Goal: Task Accomplishment & Management: Manage account settings

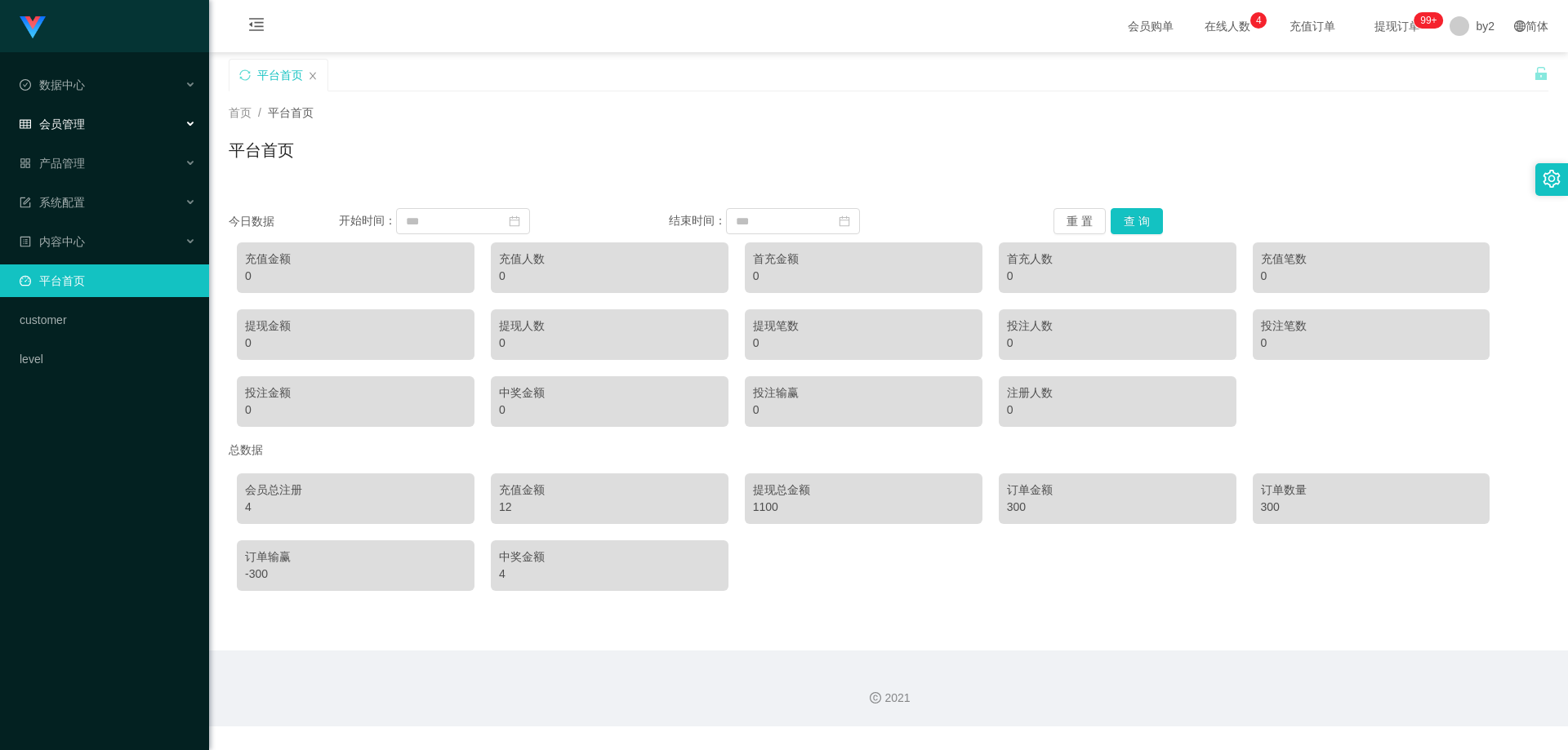
click at [76, 128] on span "会员管理" at bounding box center [52, 124] width 65 height 13
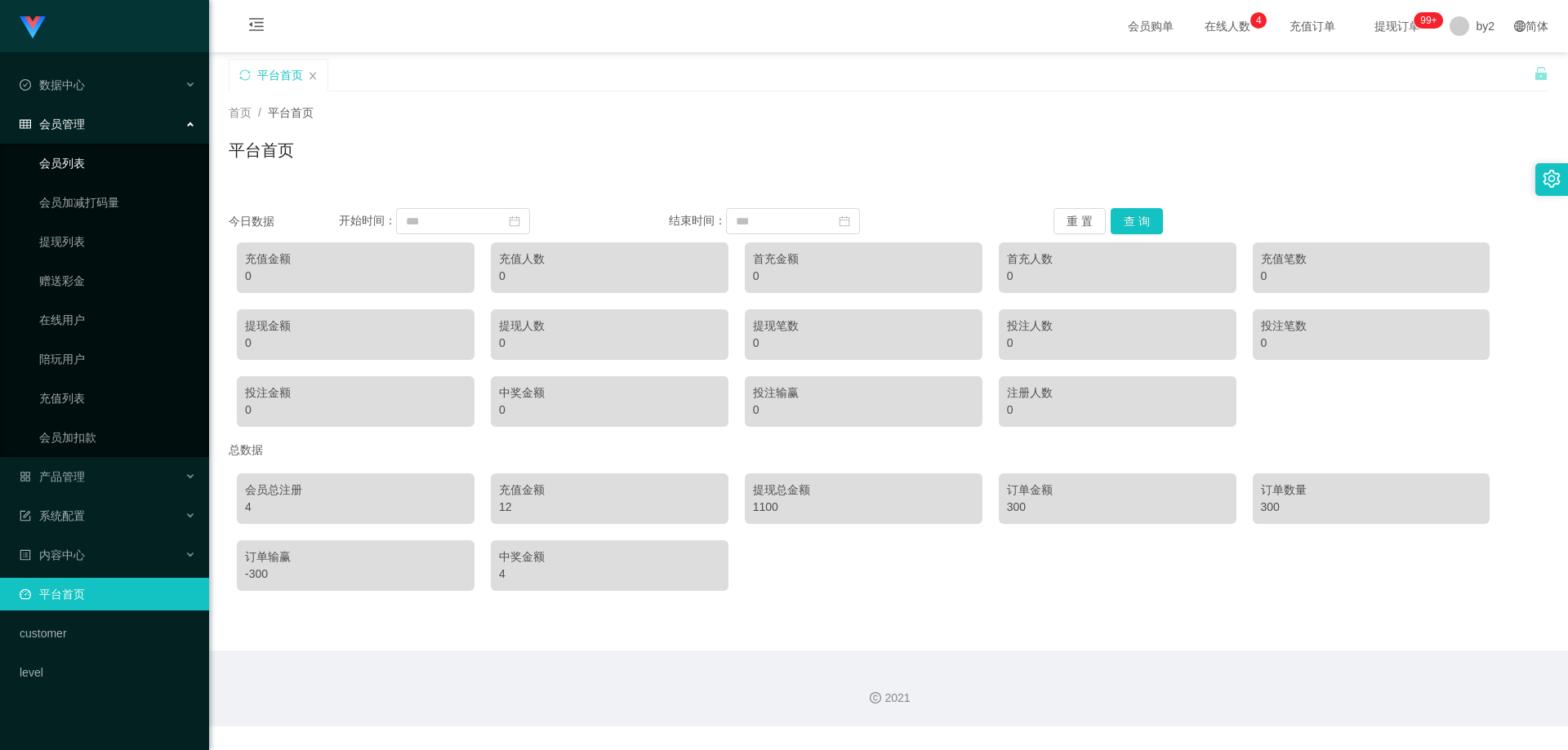
click at [101, 168] on link "会员列表" at bounding box center [118, 164] width 157 height 33
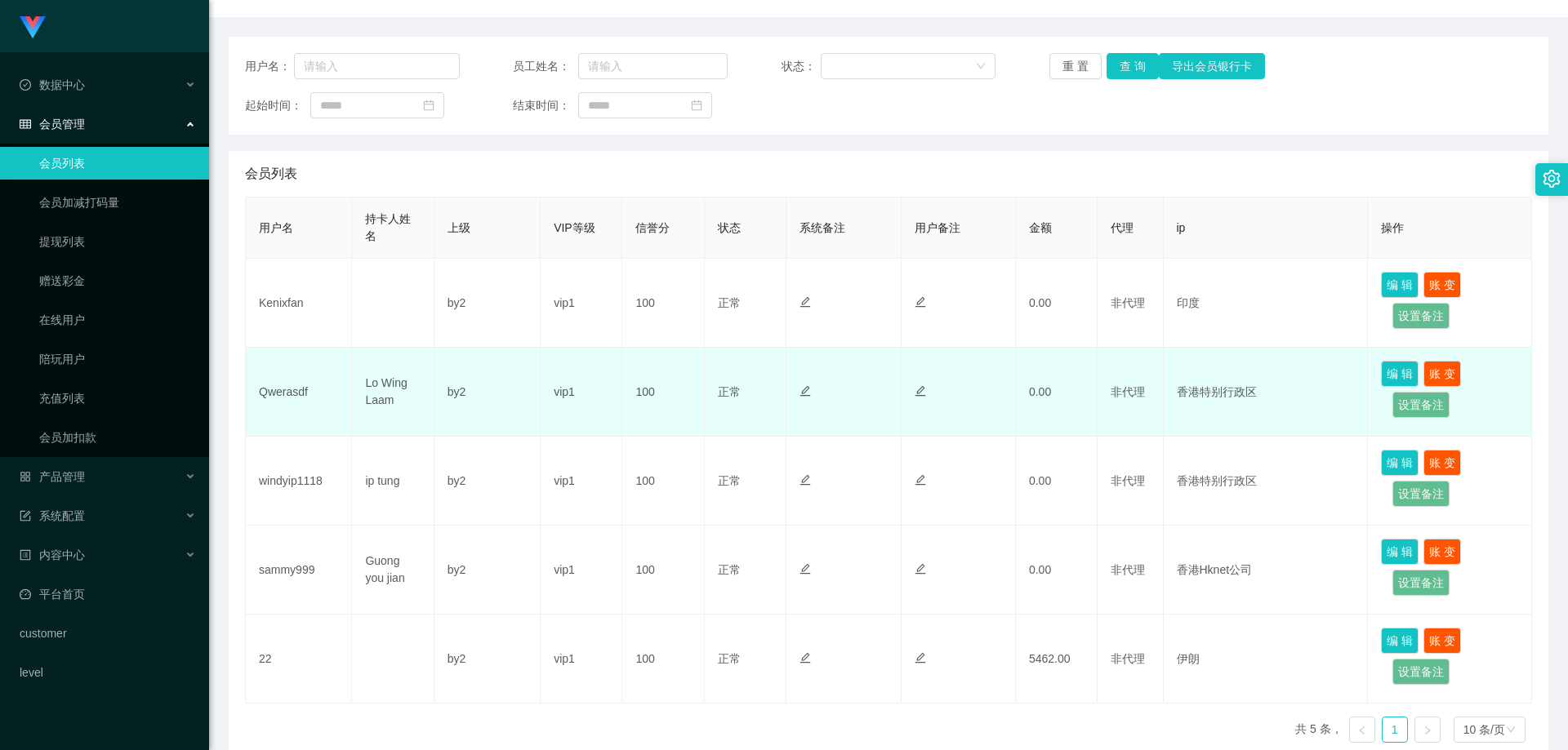
scroll to position [90, 0]
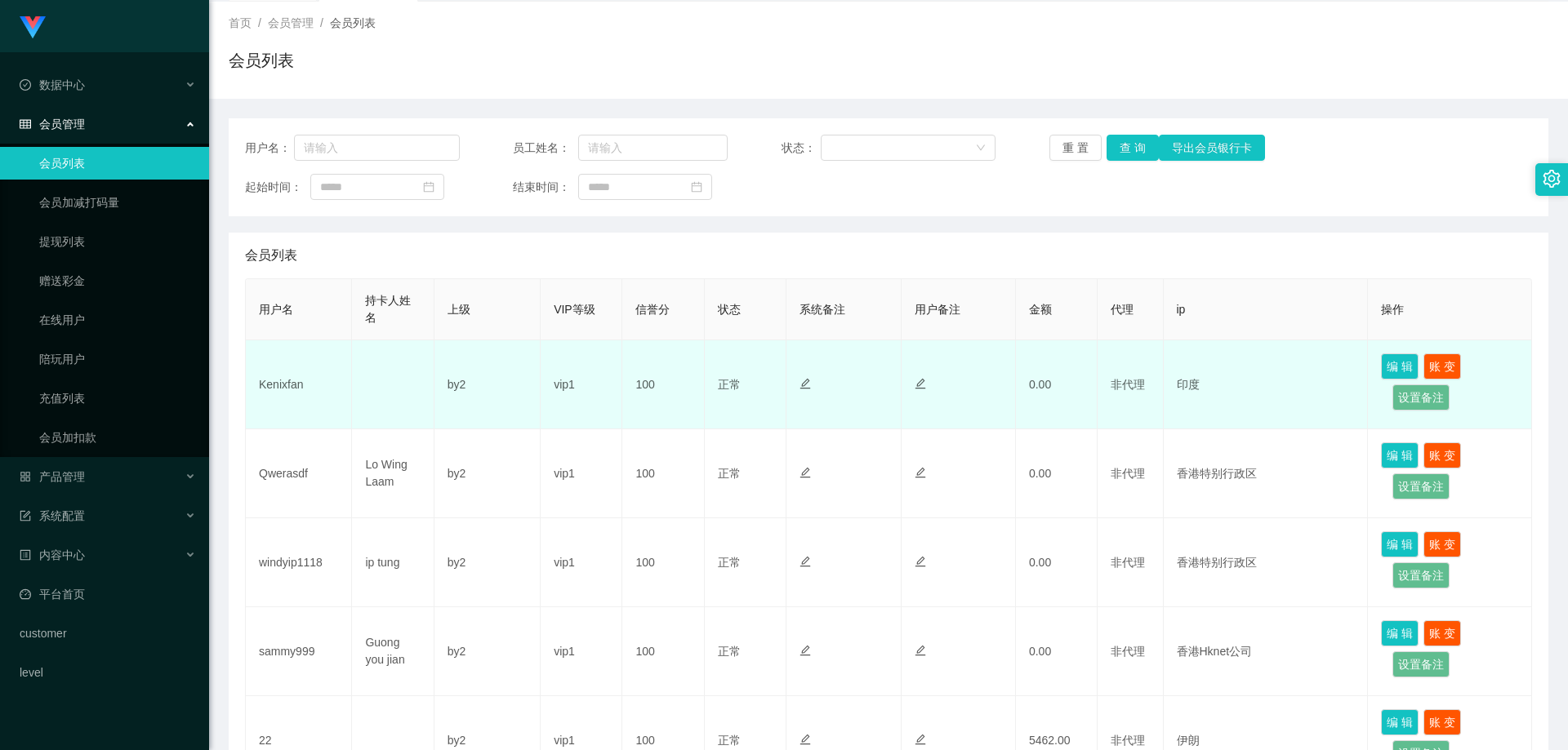
drag, startPoint x: 1017, startPoint y: 388, endPoint x: 996, endPoint y: 392, distance: 21.4
click at [996, 392] on tr "Kenixfan by2 vip1 100 正常 禁止登录 禁止投注 0.00 非代理 印度 编 辑 账 变 设置备注" at bounding box center [888, 384] width 1287 height 89
drag, startPoint x: 1078, startPoint y: 386, endPoint x: 1089, endPoint y: 388, distance: 11.2
click at [1089, 388] on td "0.00" at bounding box center [1057, 384] width 82 height 89
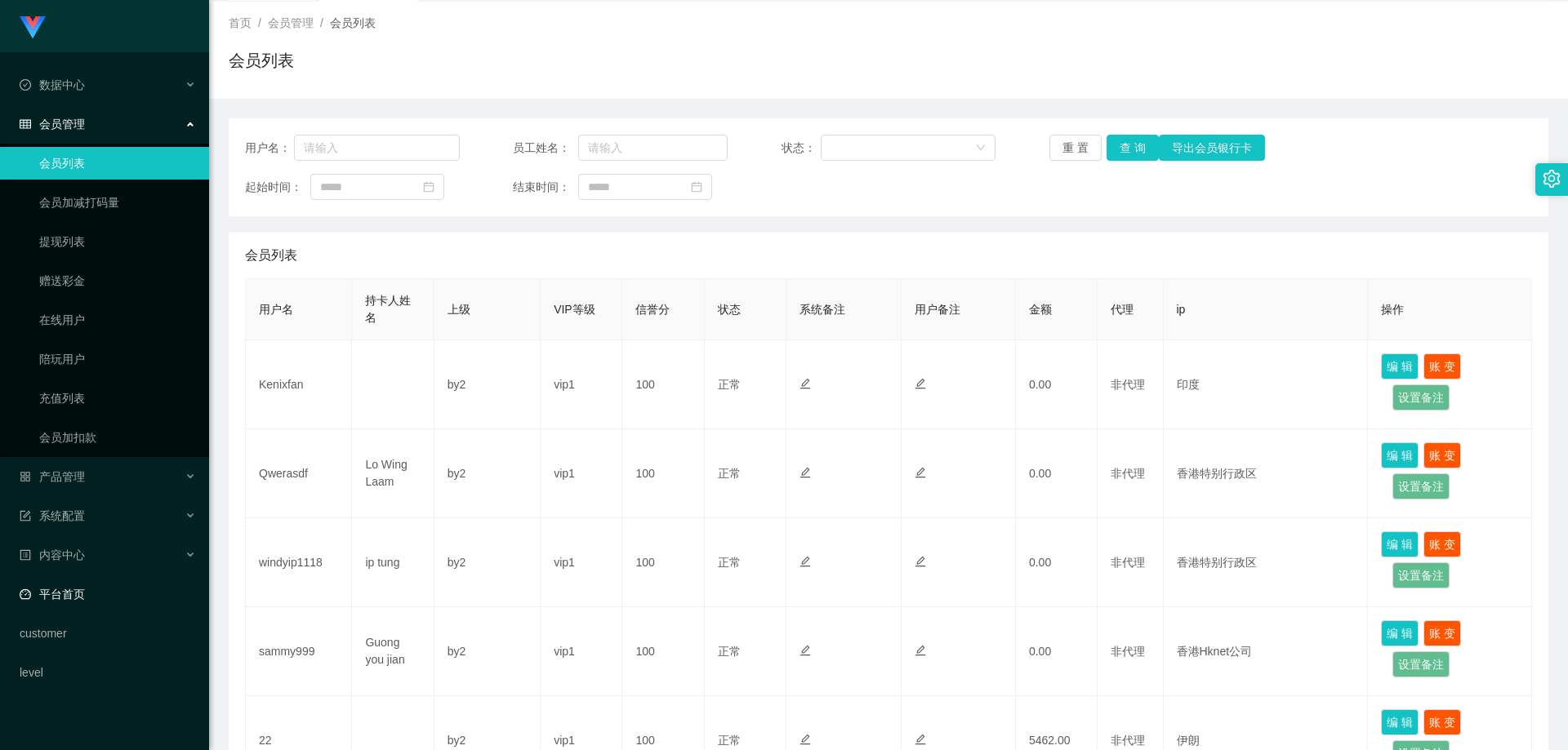
click at [120, 597] on link "平台首页" at bounding box center [108, 595] width 177 height 33
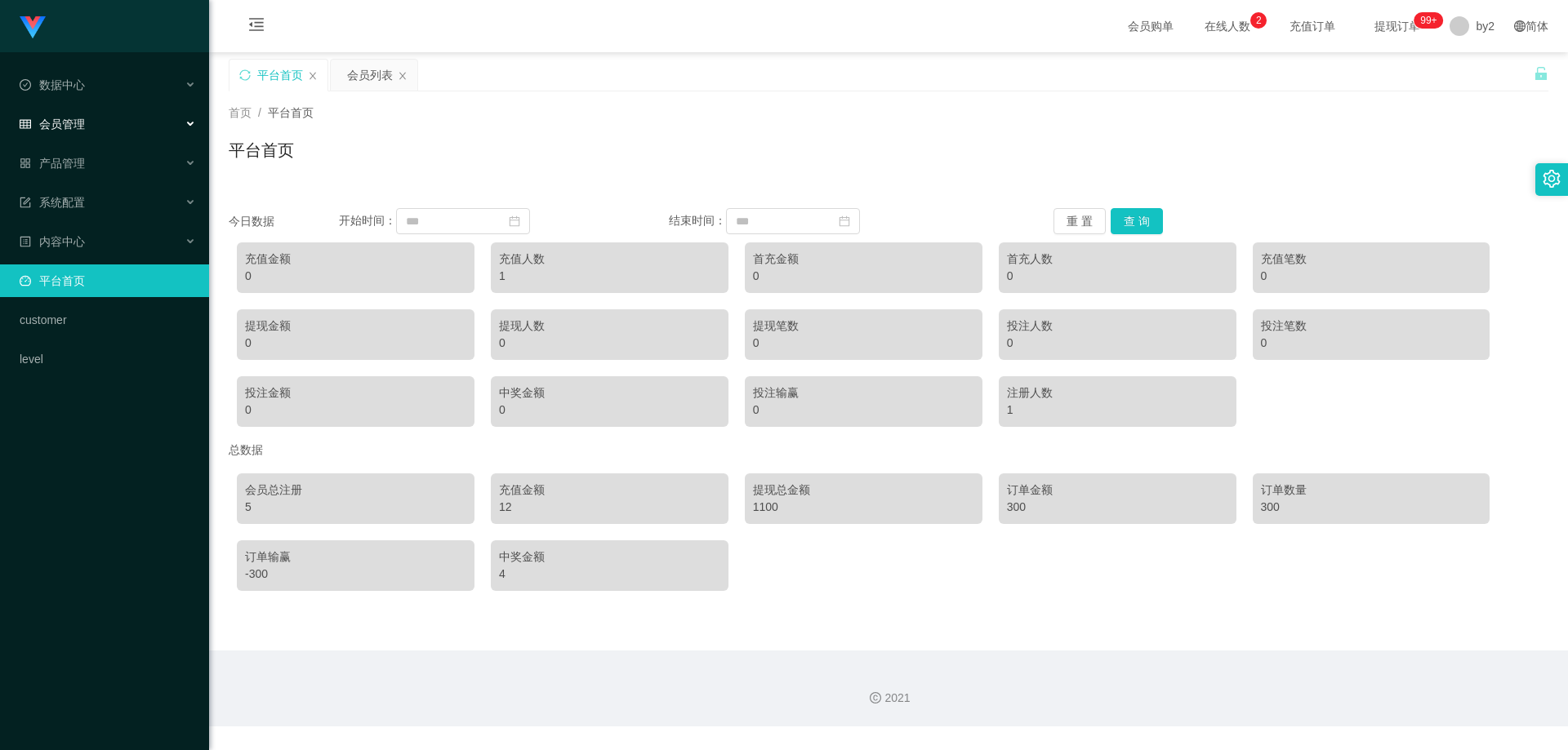
click at [143, 124] on div "会员管理" at bounding box center [104, 124] width 209 height 33
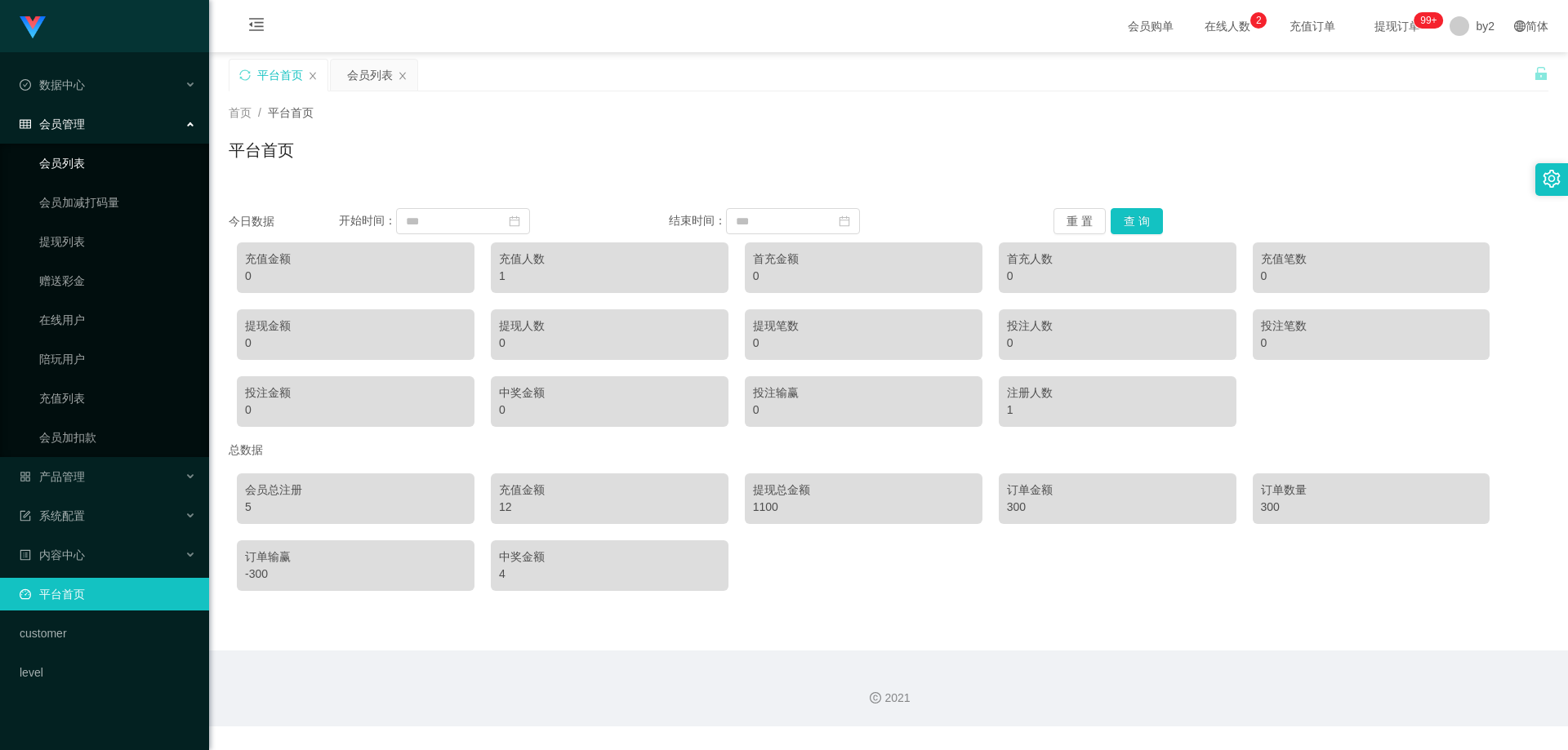
drag, startPoint x: 92, startPoint y: 157, endPoint x: 115, endPoint y: 165, distance: 24.4
click at [91, 157] on link "会员列表" at bounding box center [118, 164] width 157 height 33
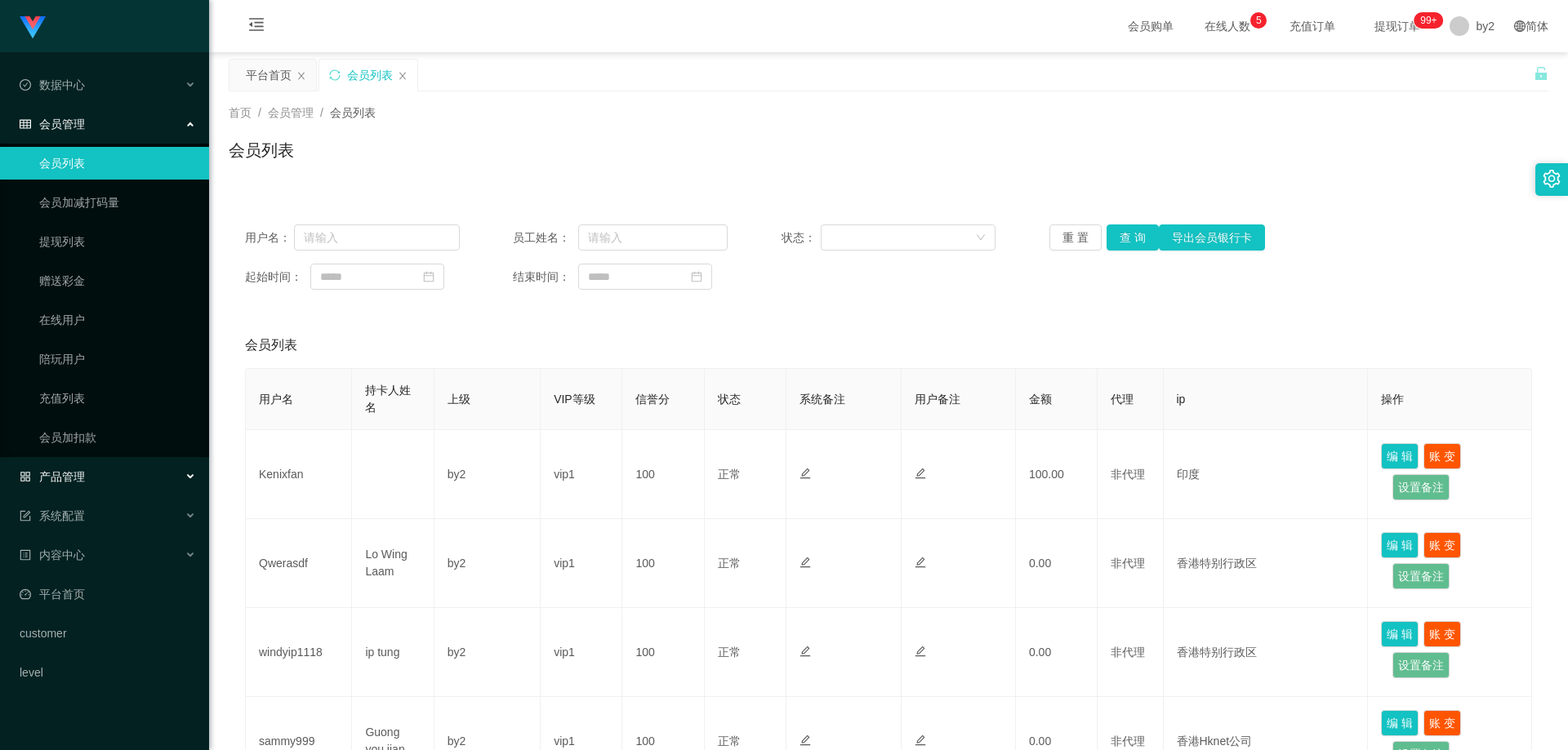
click at [122, 484] on div "产品管理" at bounding box center [104, 477] width 209 height 33
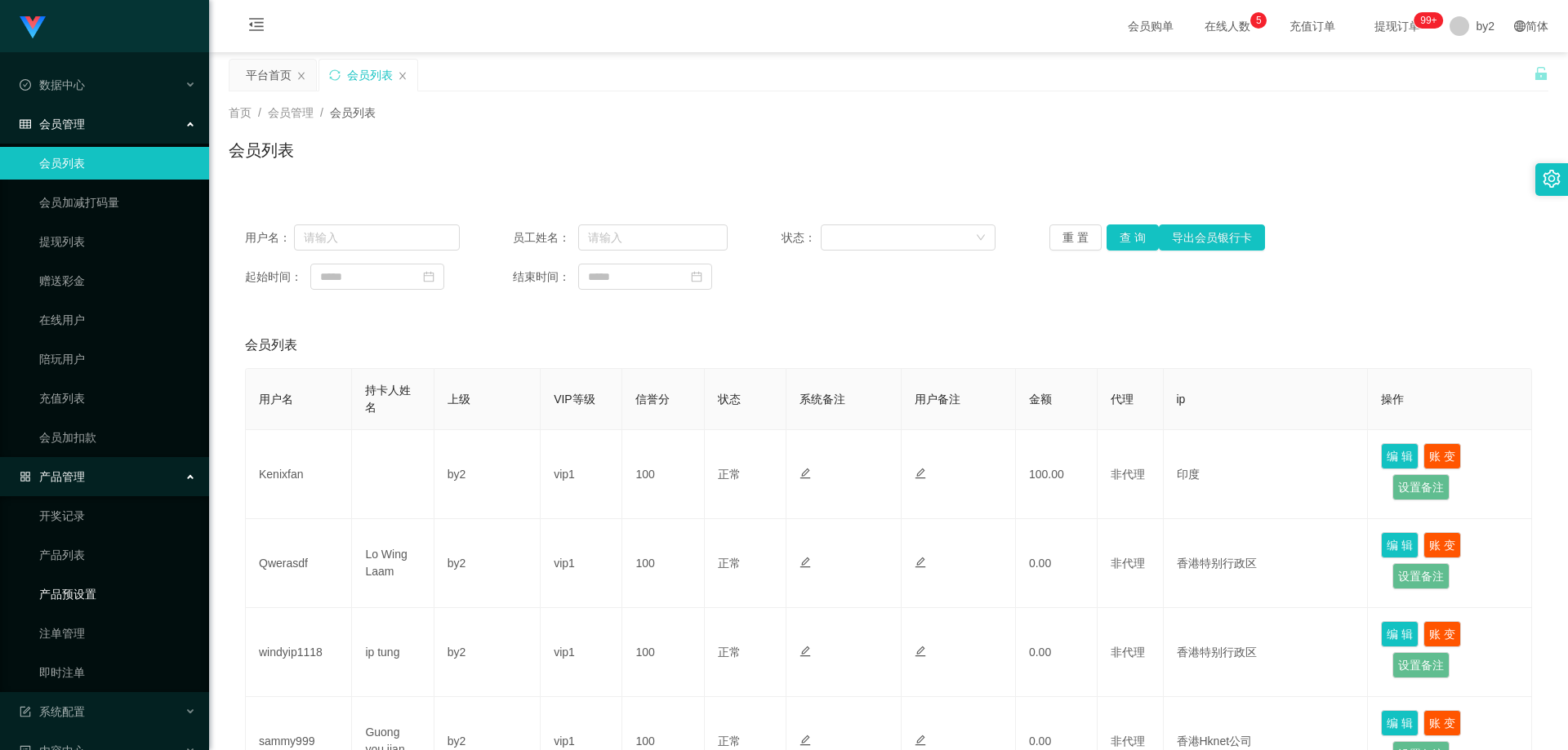
click at [101, 589] on link "产品预设置" at bounding box center [118, 595] width 157 height 33
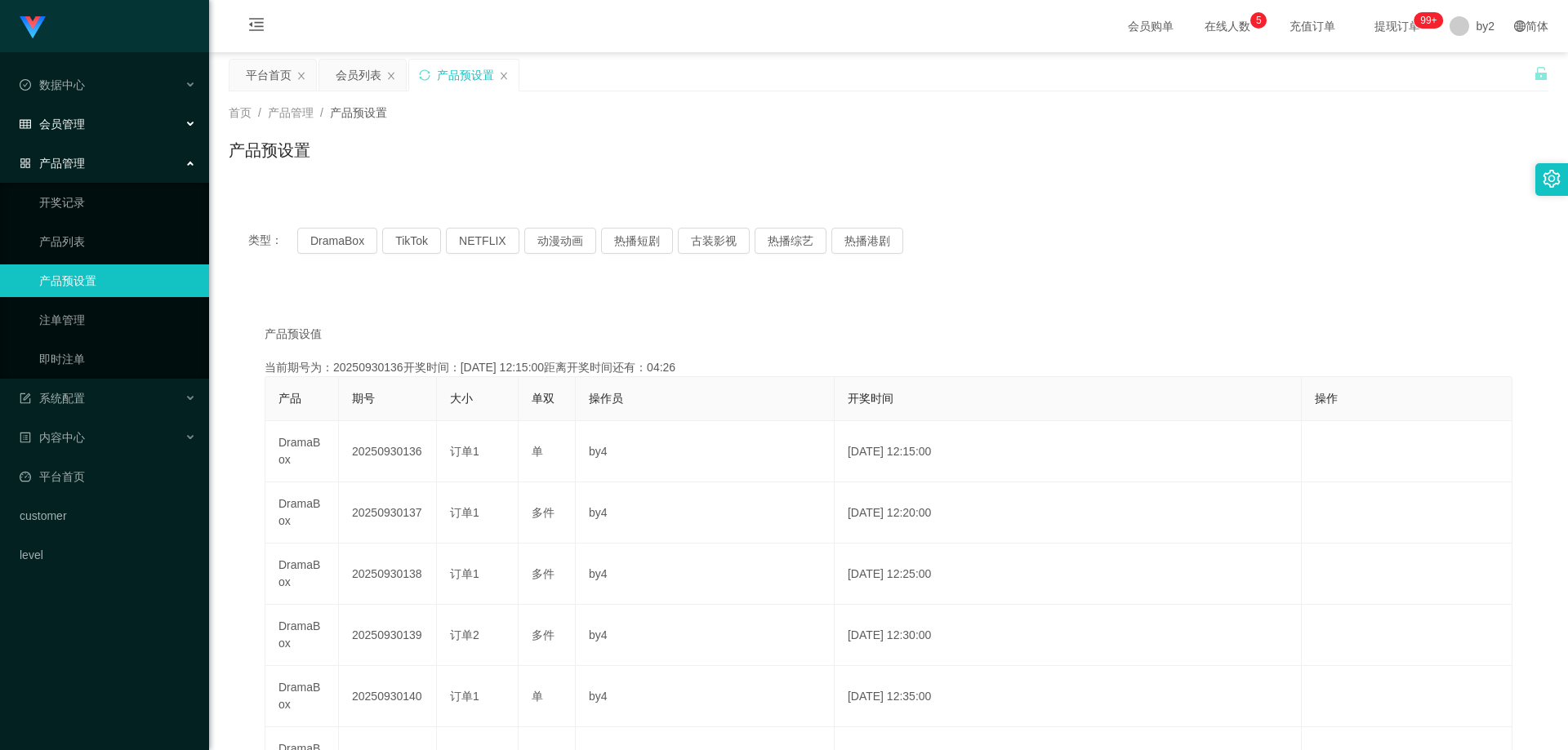
click at [91, 130] on div "会员管理" at bounding box center [104, 124] width 209 height 33
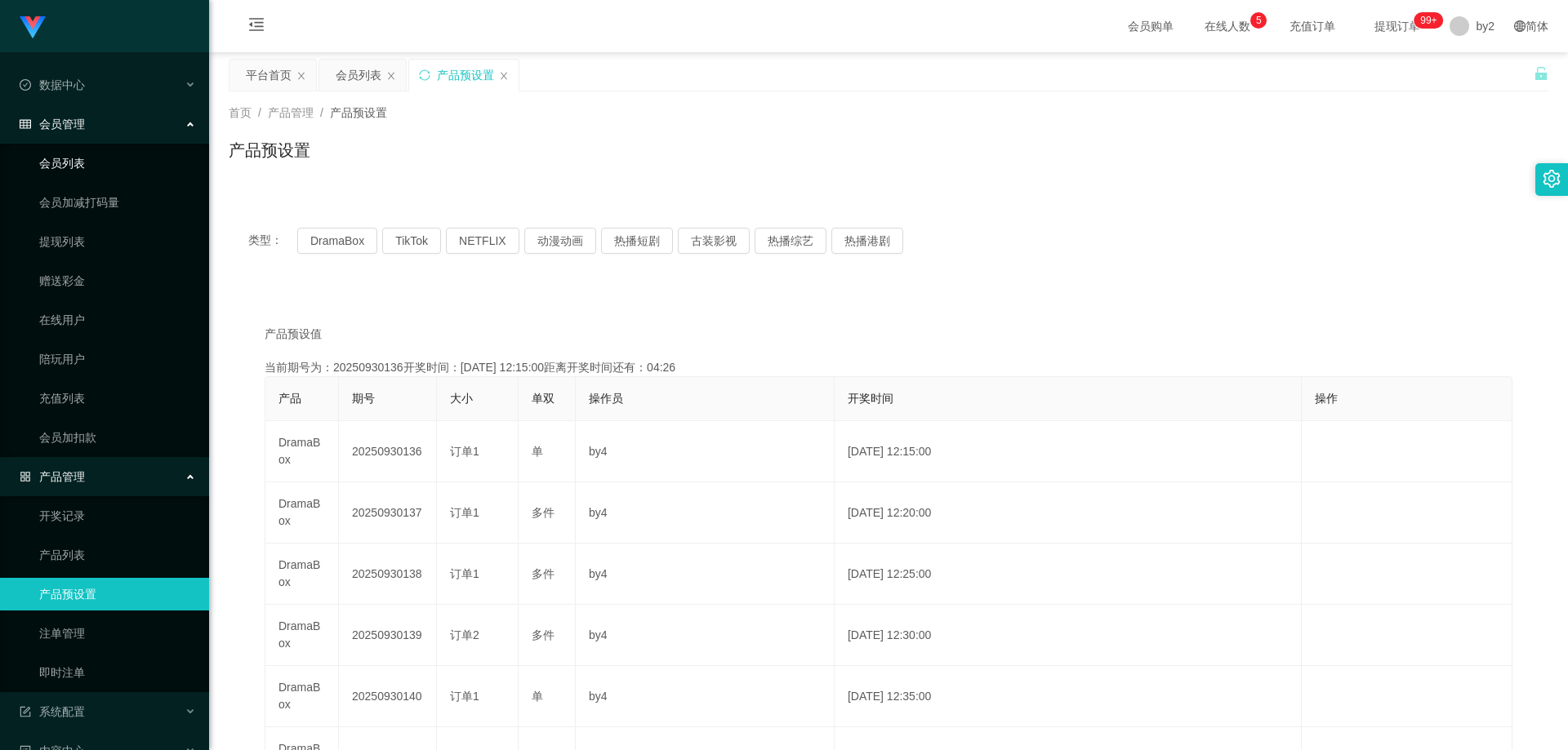
click at [86, 157] on link "会员列表" at bounding box center [118, 164] width 157 height 33
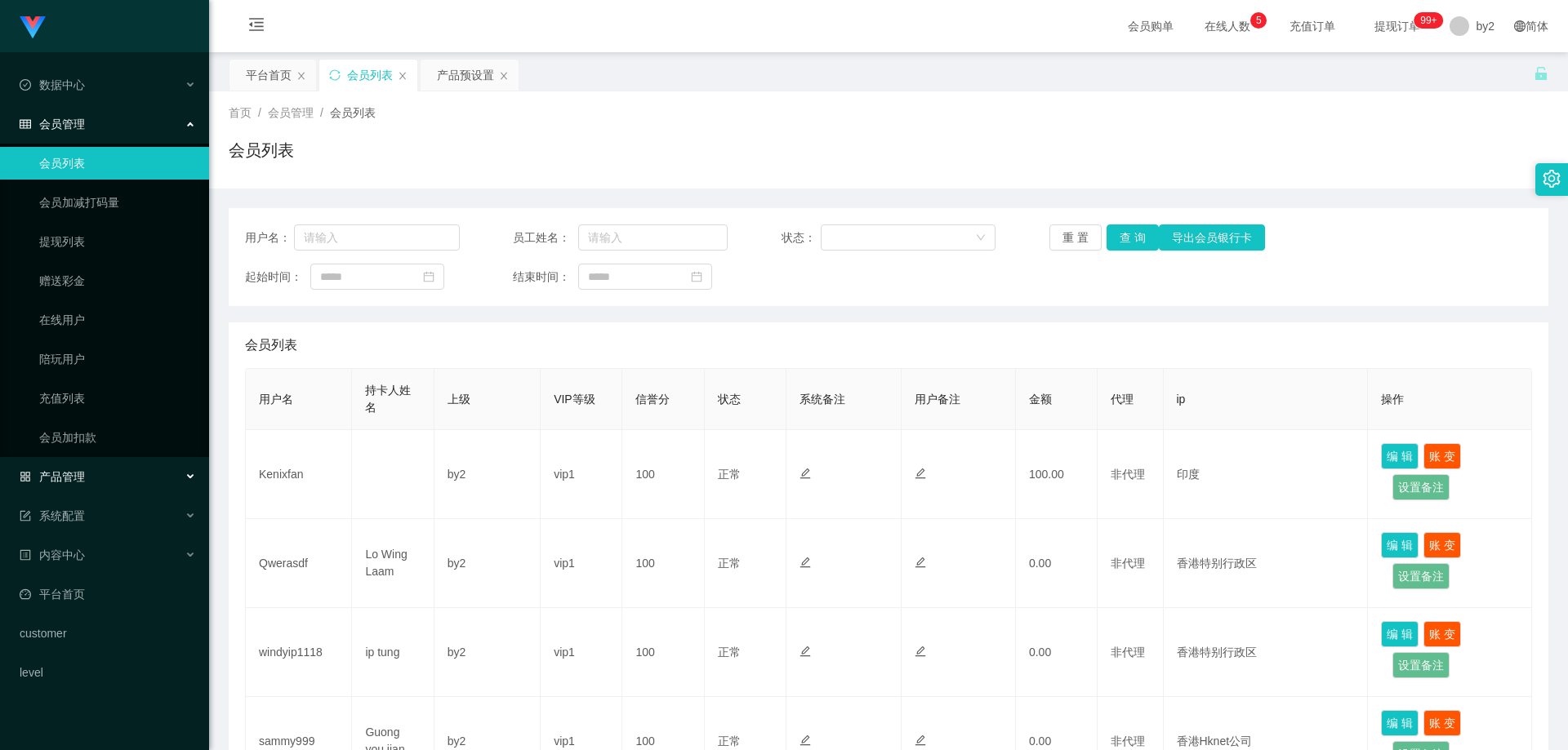
click at [95, 477] on div "产品管理" at bounding box center [104, 477] width 209 height 33
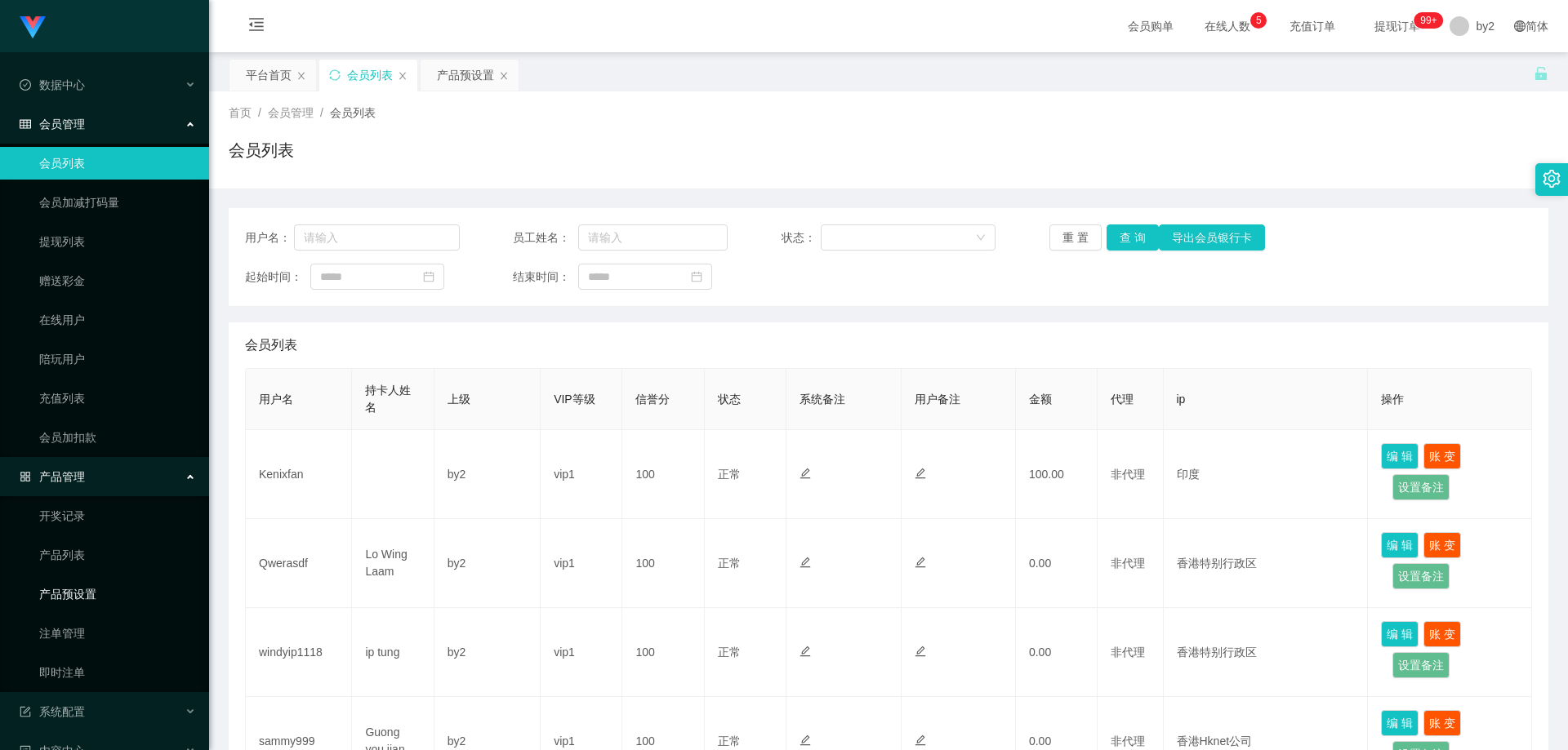
click at [92, 595] on link "产品预设置" at bounding box center [118, 595] width 157 height 33
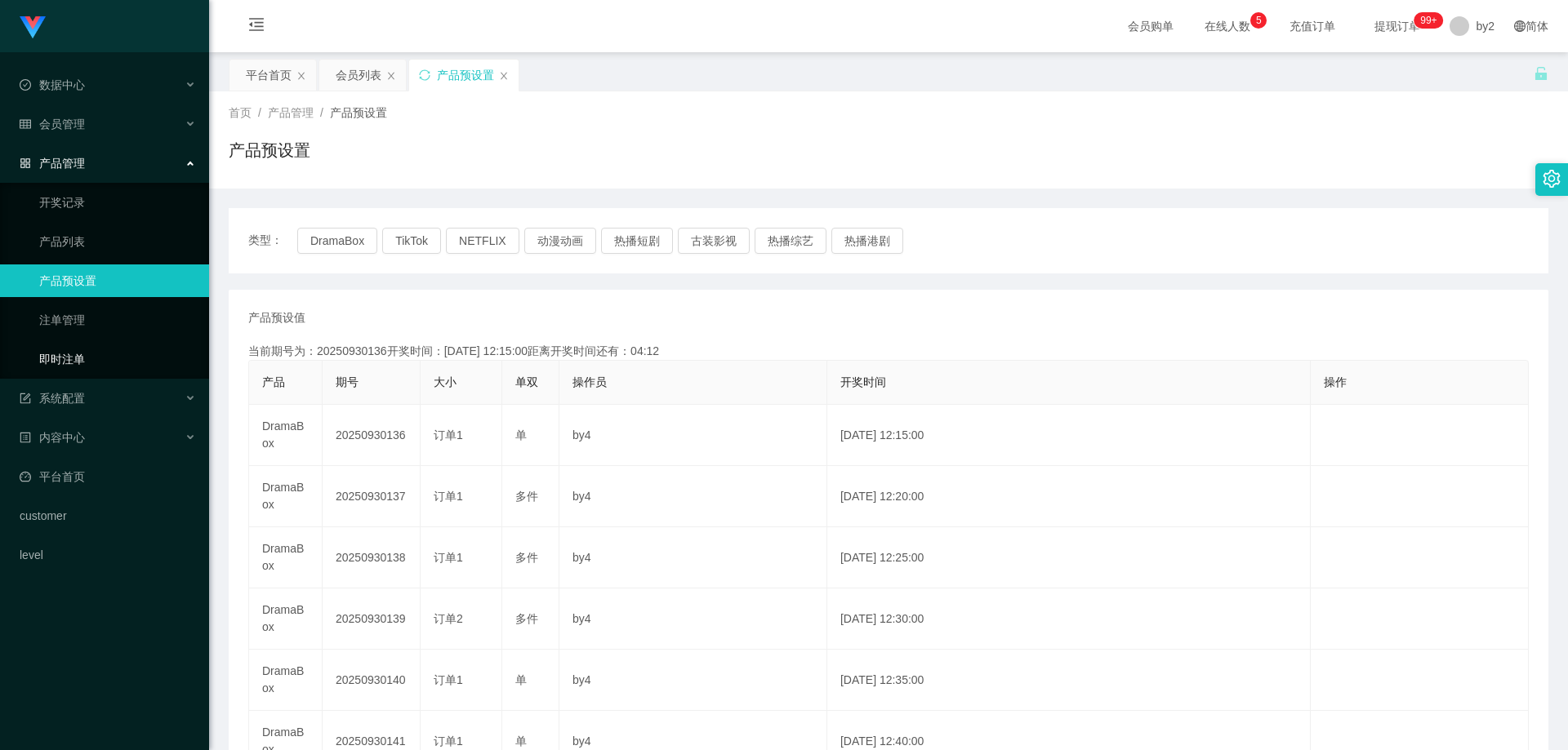
click at [77, 373] on link "即时注单" at bounding box center [118, 359] width 157 height 33
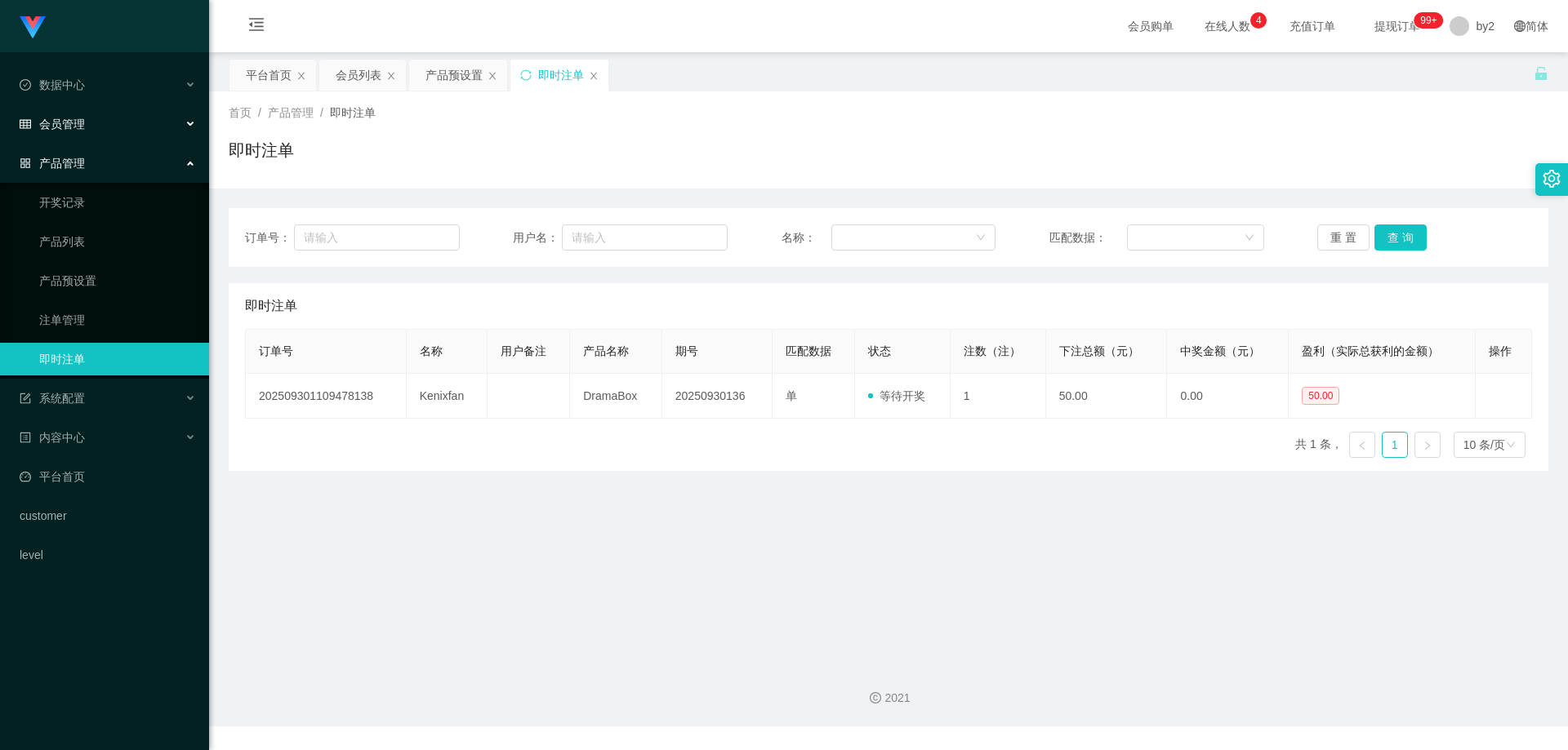
click at [88, 130] on div "会员管理" at bounding box center [104, 124] width 209 height 33
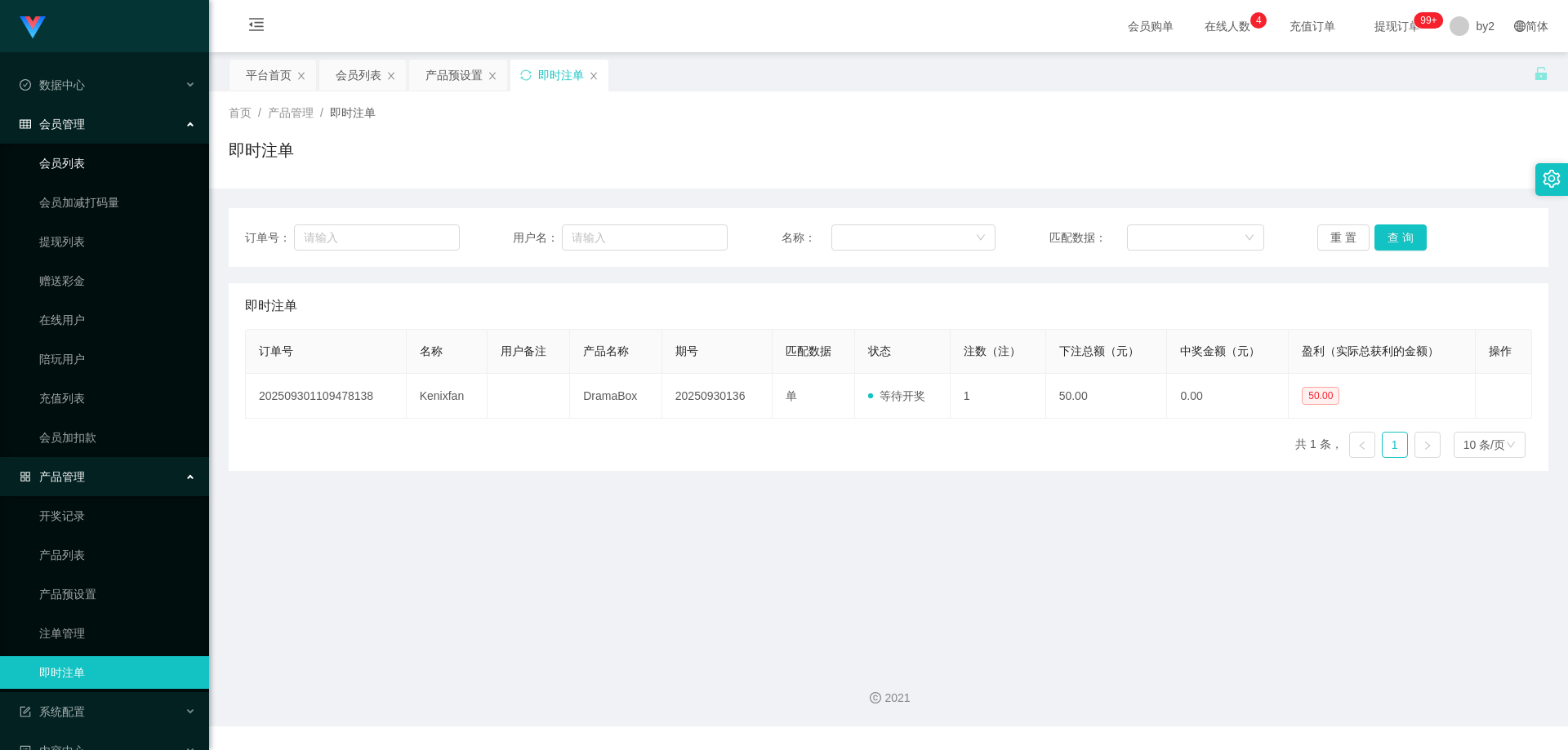
click at [70, 171] on link "会员列表" at bounding box center [118, 164] width 157 height 33
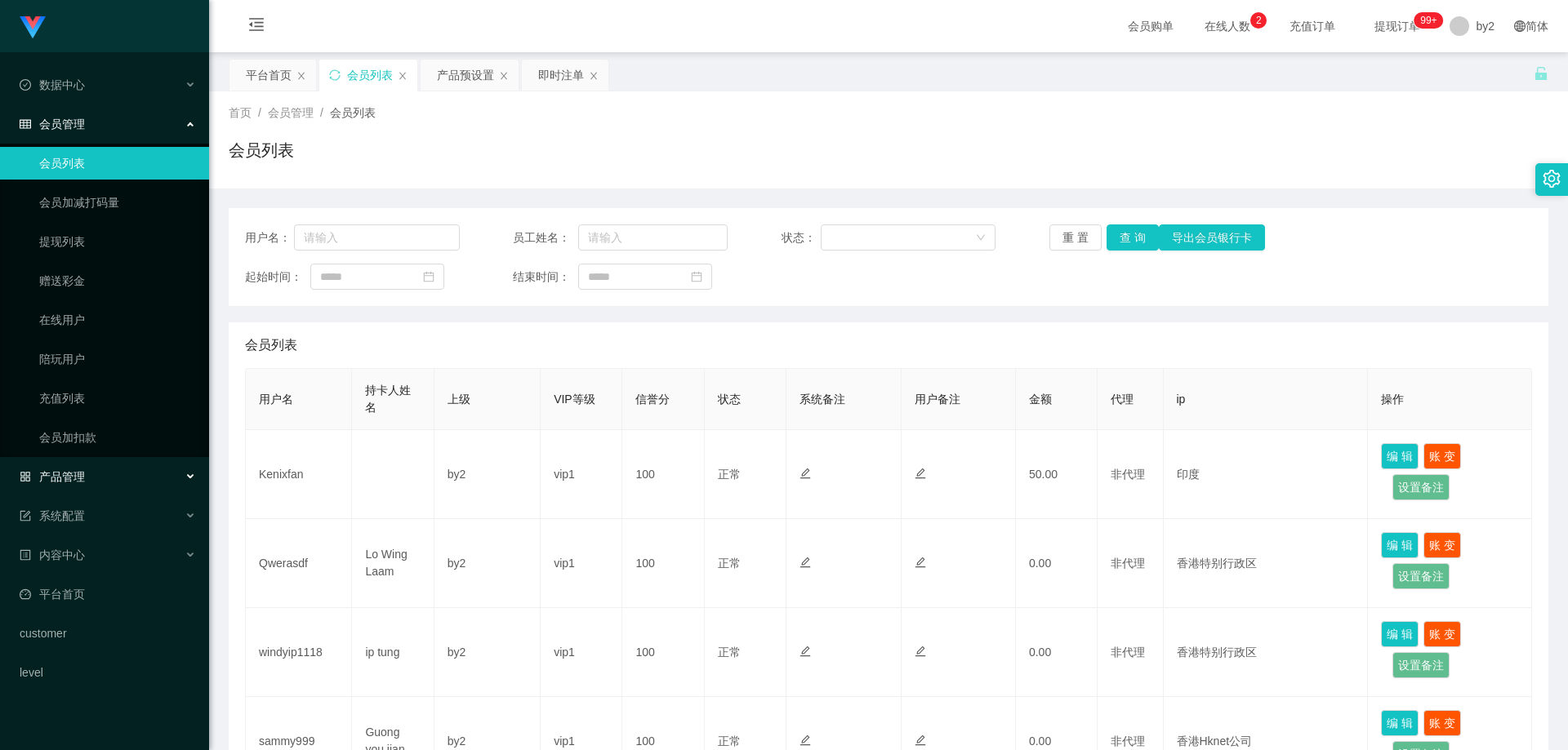
click at [76, 486] on div "产品管理" at bounding box center [104, 477] width 209 height 33
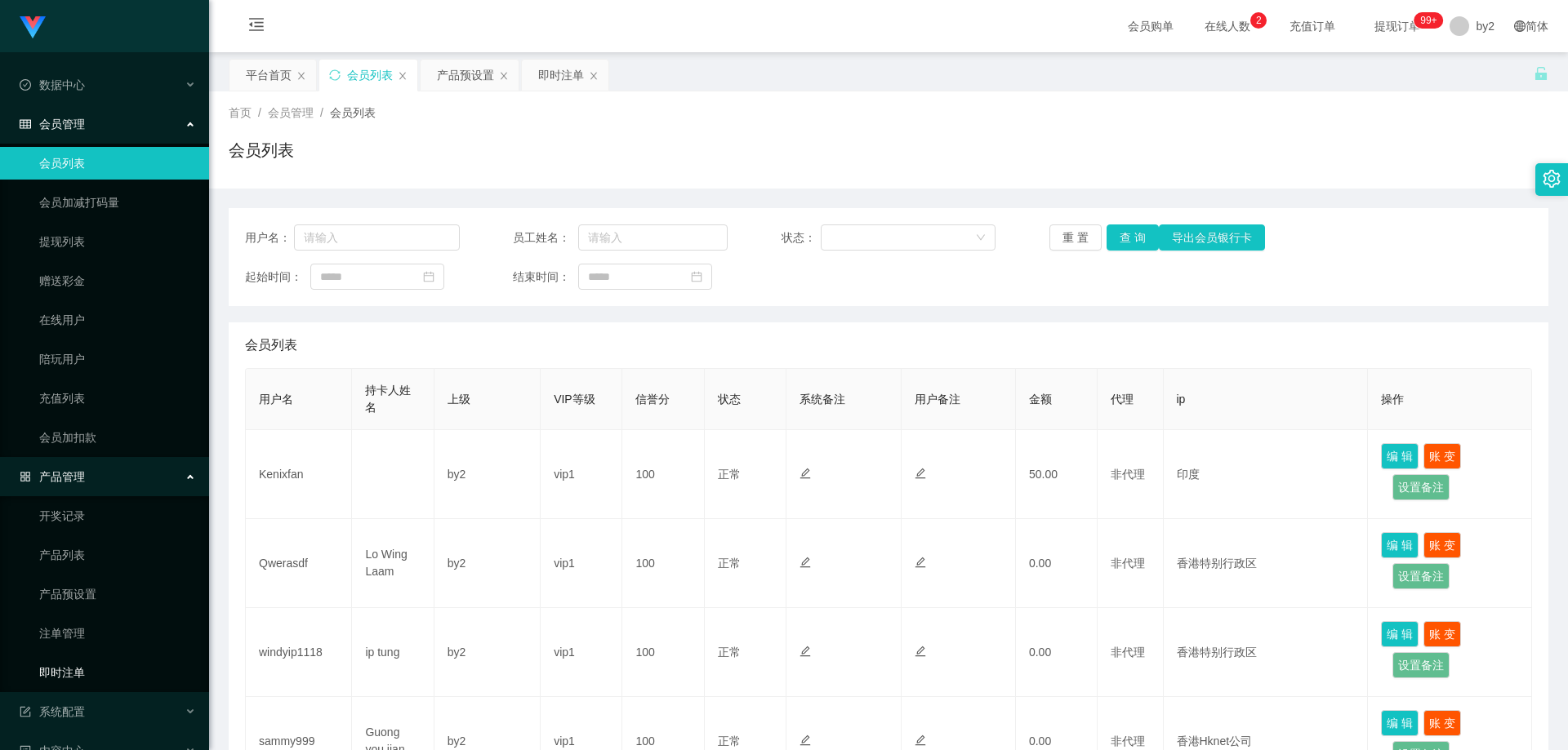
scroll to position [82, 0]
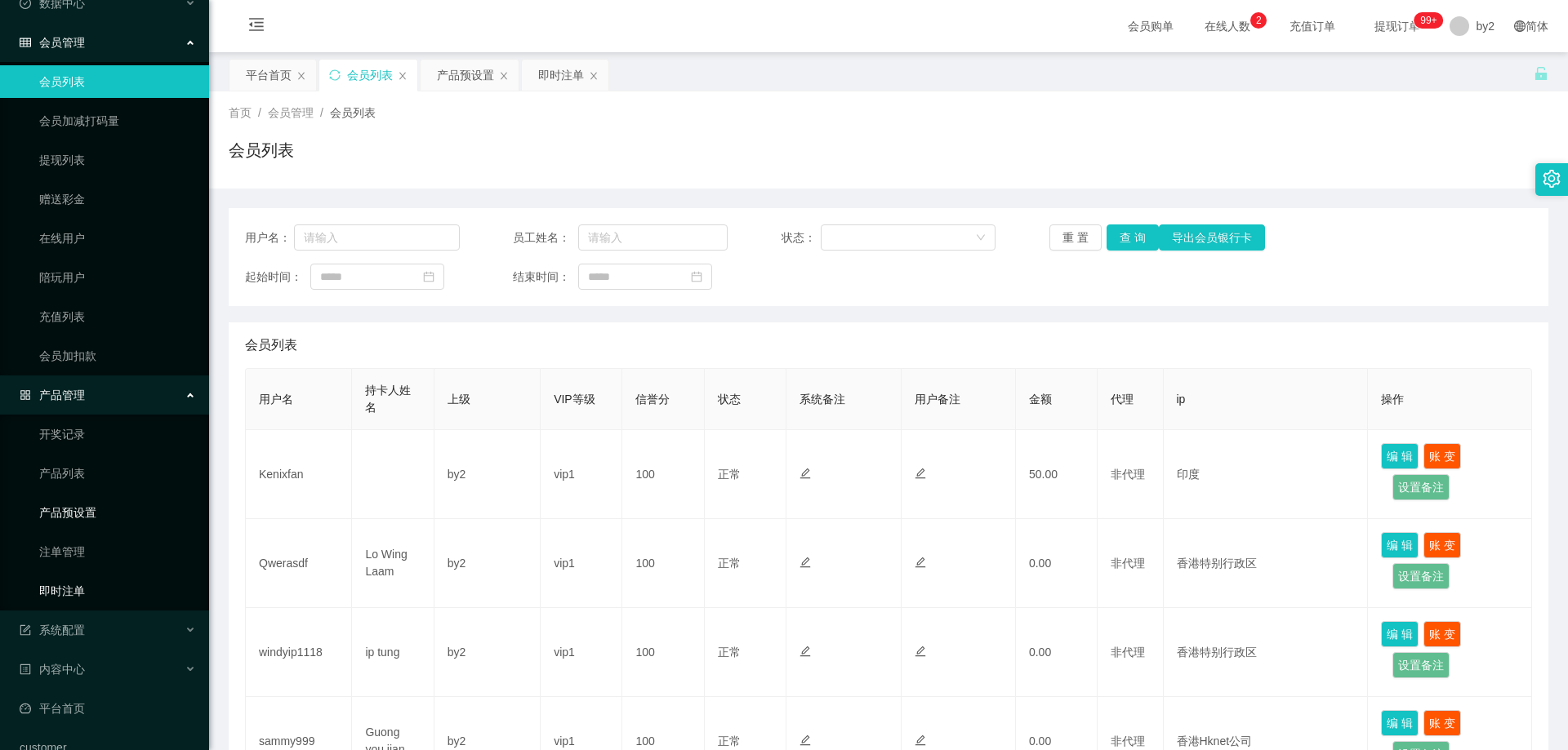
click at [87, 597] on link "即时注单" at bounding box center [118, 591] width 157 height 33
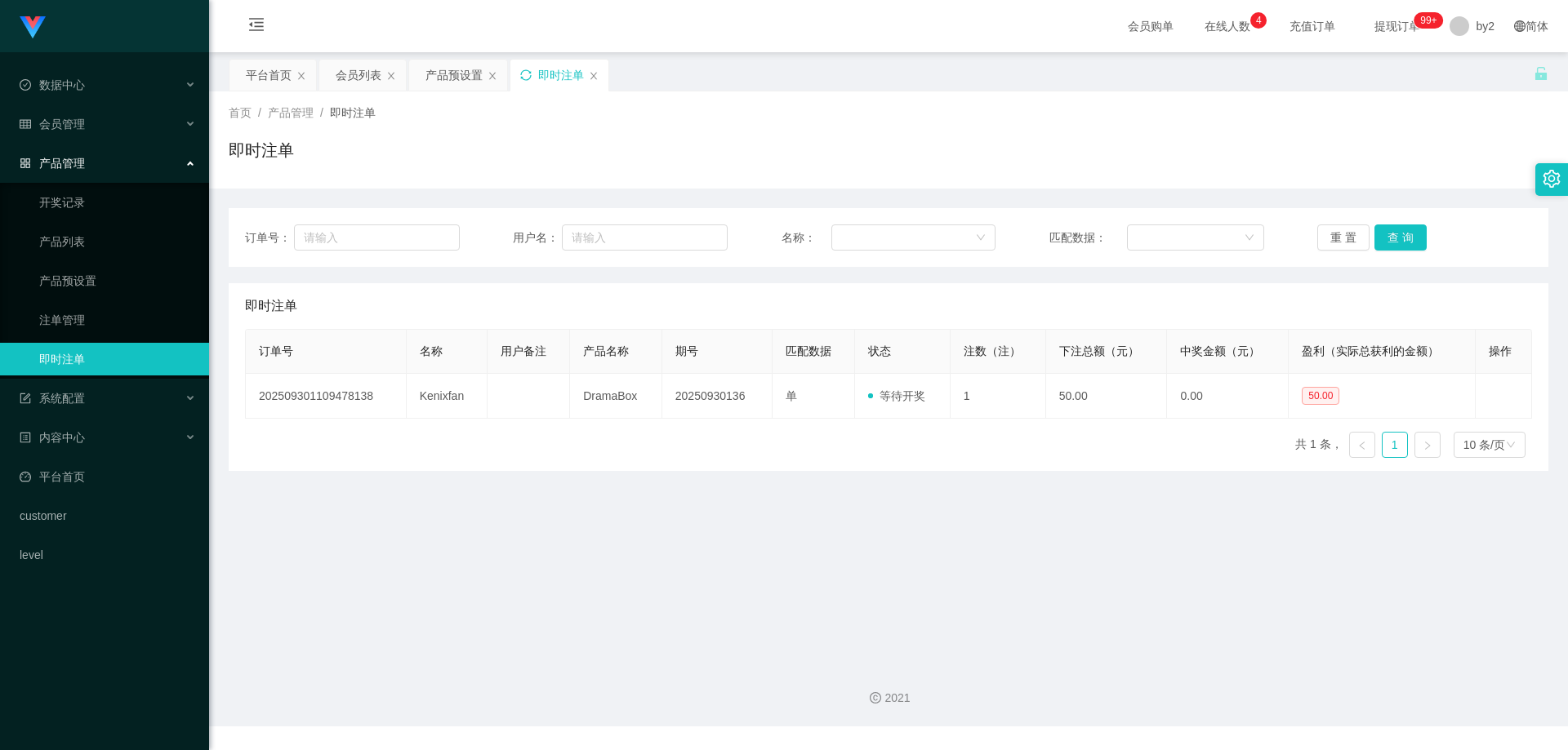
click at [523, 74] on icon "图标: sync" at bounding box center [526, 74] width 11 height 11
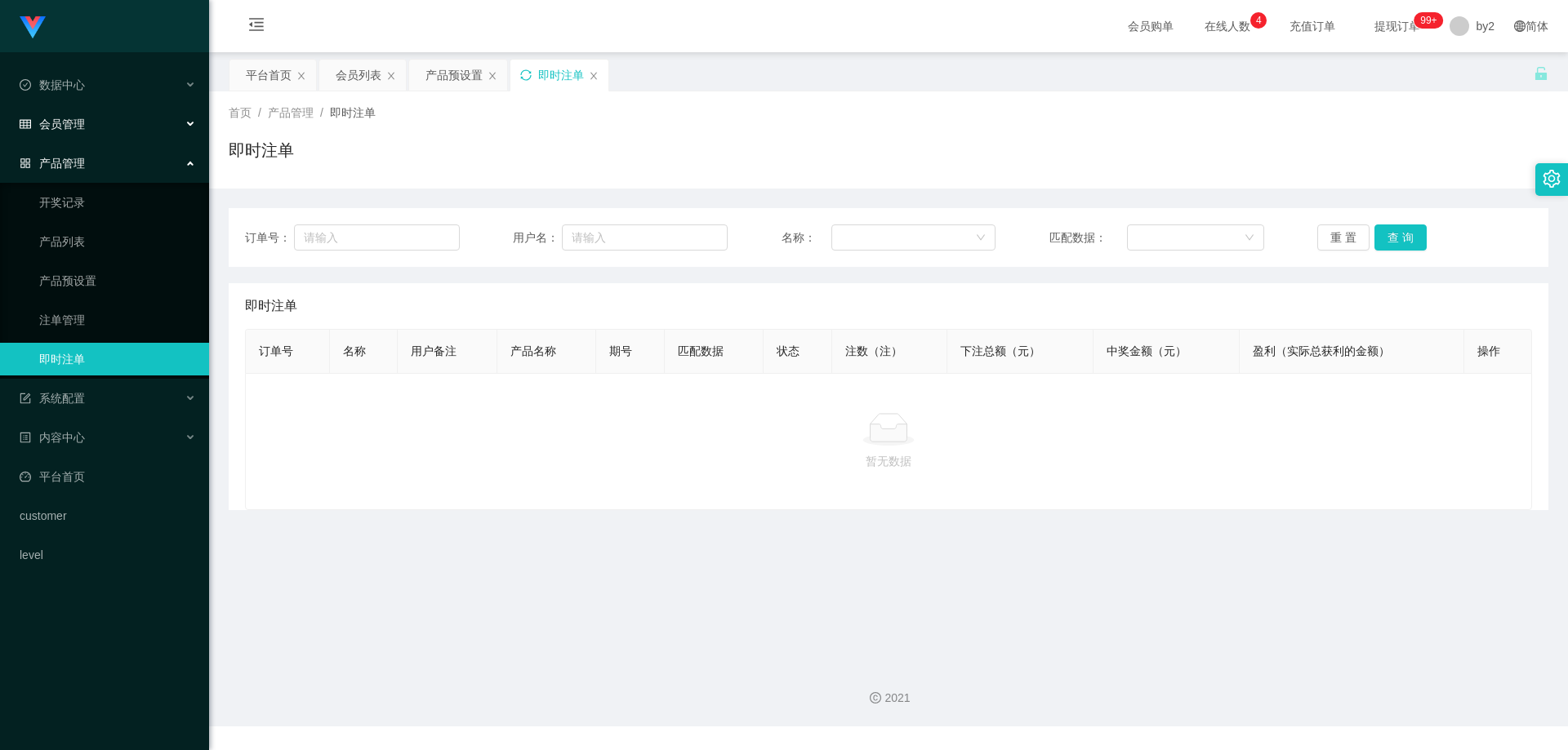
click at [117, 124] on div "会员管理" at bounding box center [104, 124] width 209 height 33
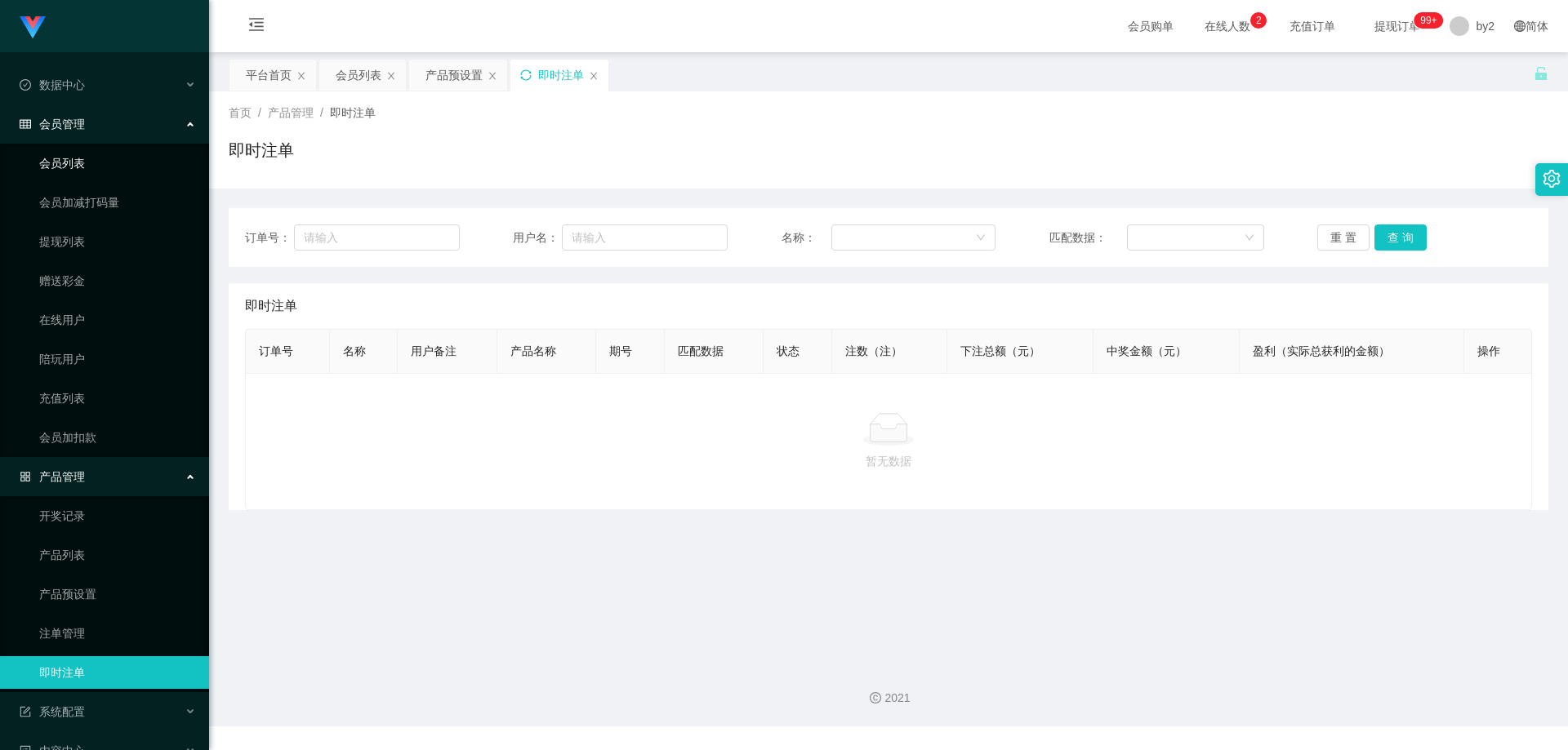
click at [104, 170] on link "会员列表" at bounding box center [118, 164] width 157 height 33
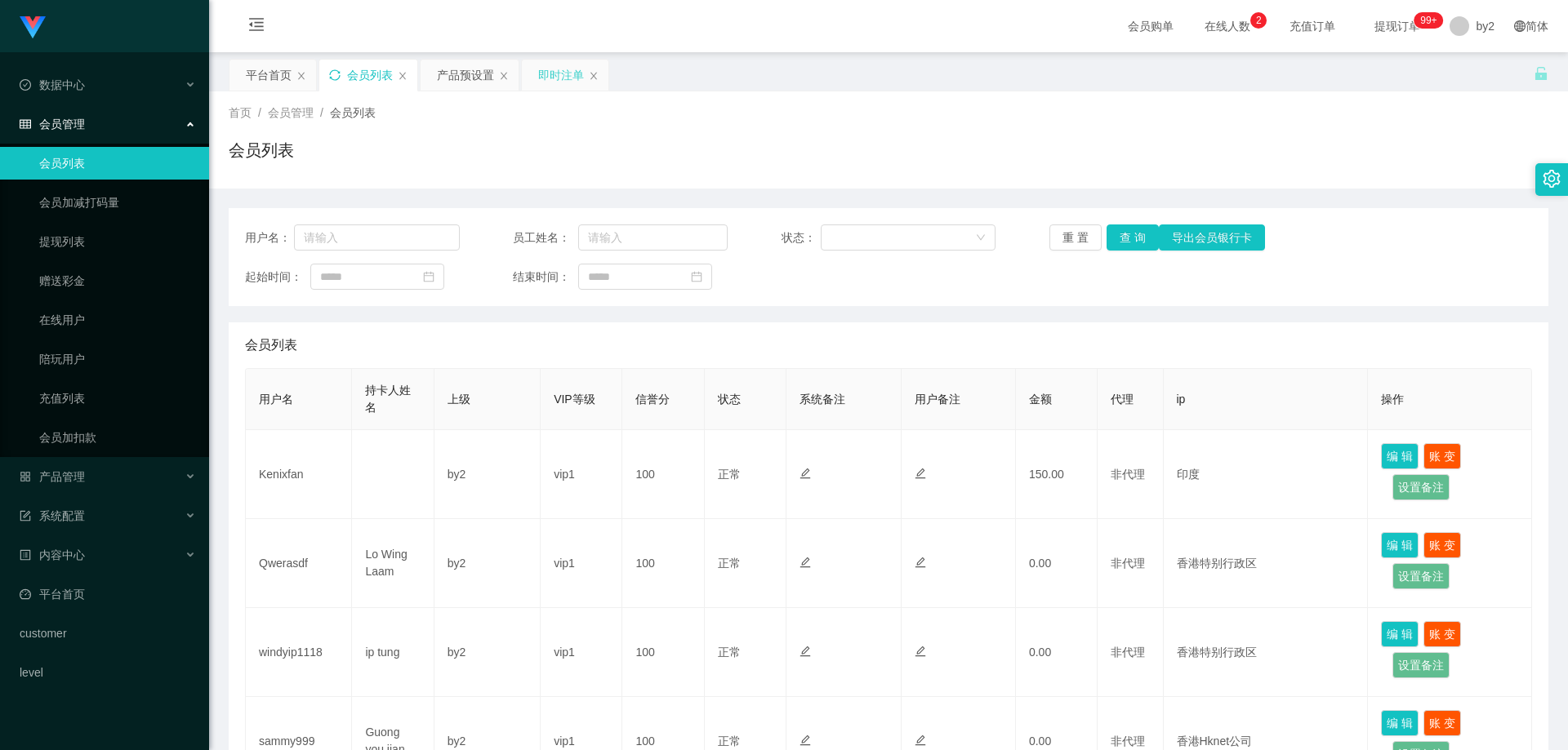
click at [336, 76] on icon "图标: sync" at bounding box center [335, 74] width 11 height 11
click at [332, 75] on icon "图标: sync" at bounding box center [335, 74] width 11 height 11
click at [336, 80] on icon "图标: sync" at bounding box center [335, 74] width 11 height 11
click at [99, 470] on div "产品管理" at bounding box center [104, 477] width 209 height 33
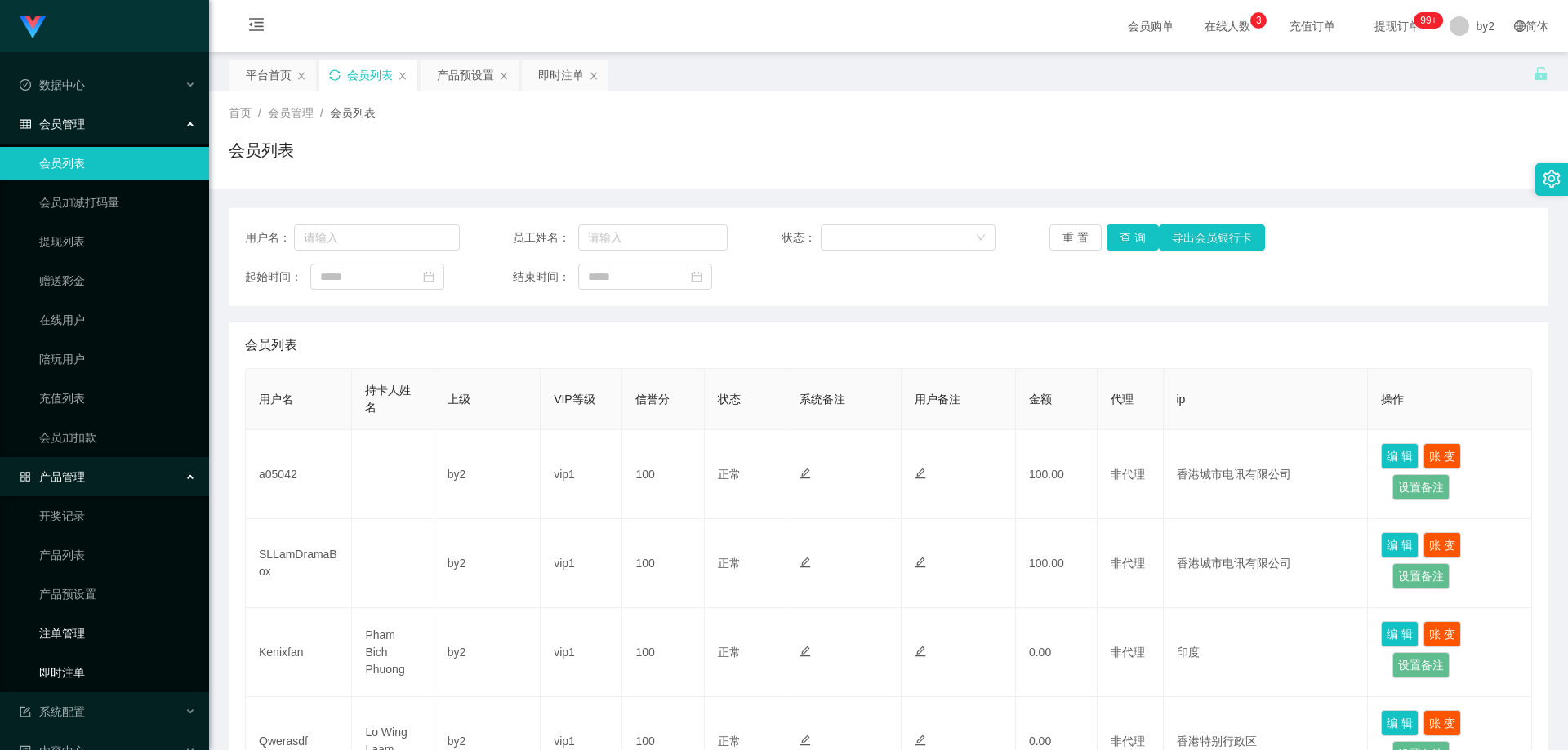
drag, startPoint x: 86, startPoint y: 671, endPoint x: 113, endPoint y: 628, distance: 50.8
click at [86, 672] on link "即时注单" at bounding box center [118, 673] width 157 height 33
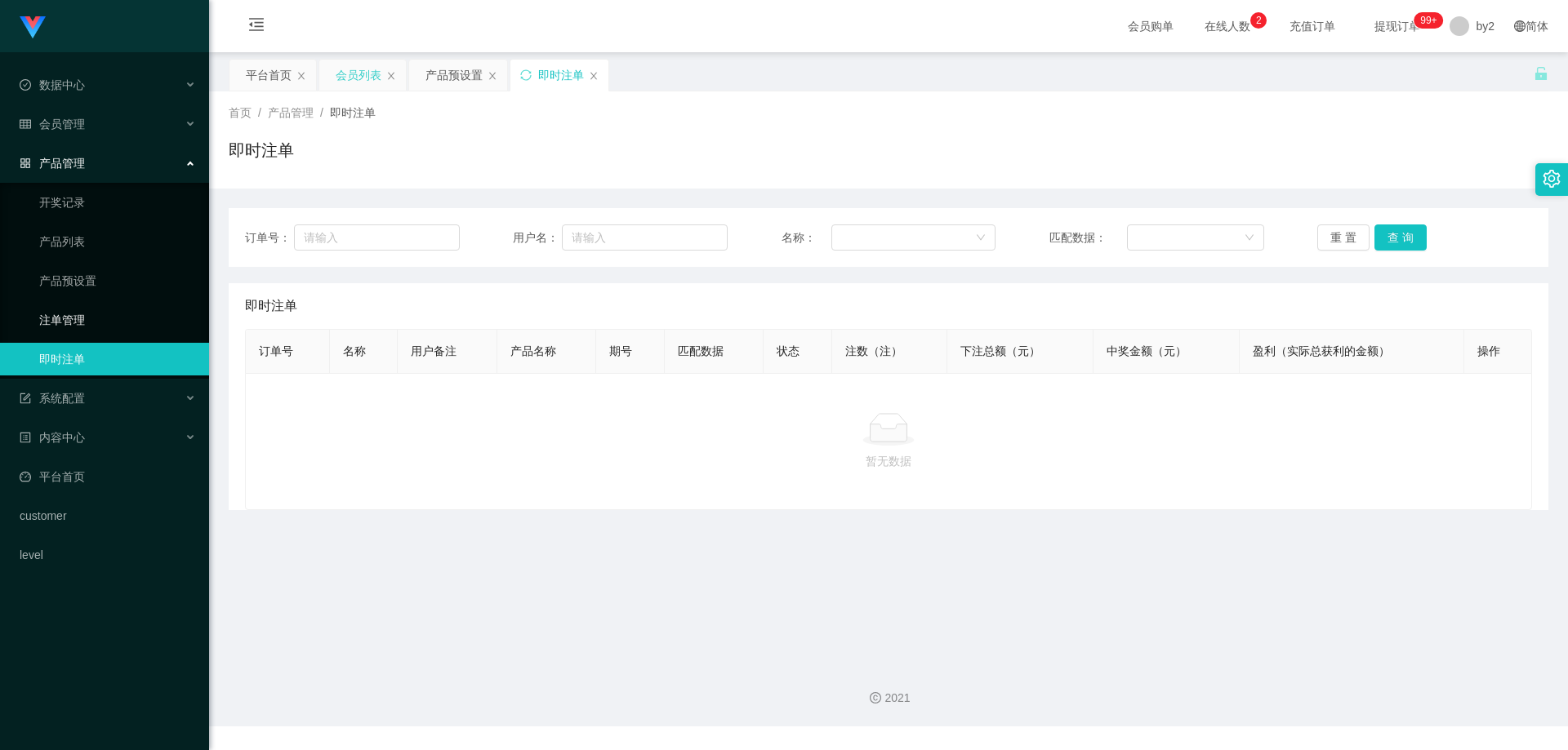
click at [137, 325] on link "注单管理" at bounding box center [118, 320] width 157 height 33
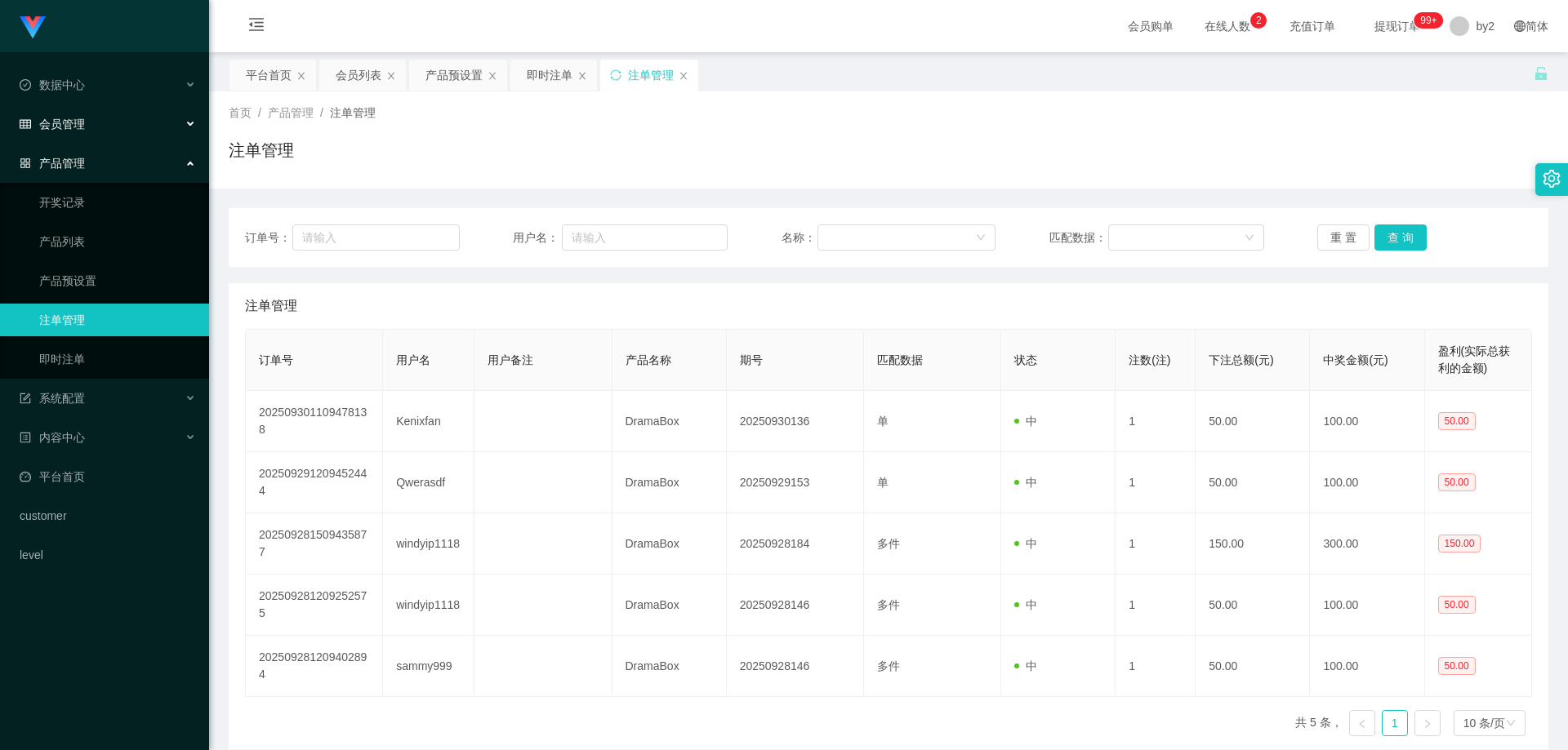
click at [95, 138] on div "会员管理" at bounding box center [104, 124] width 209 height 33
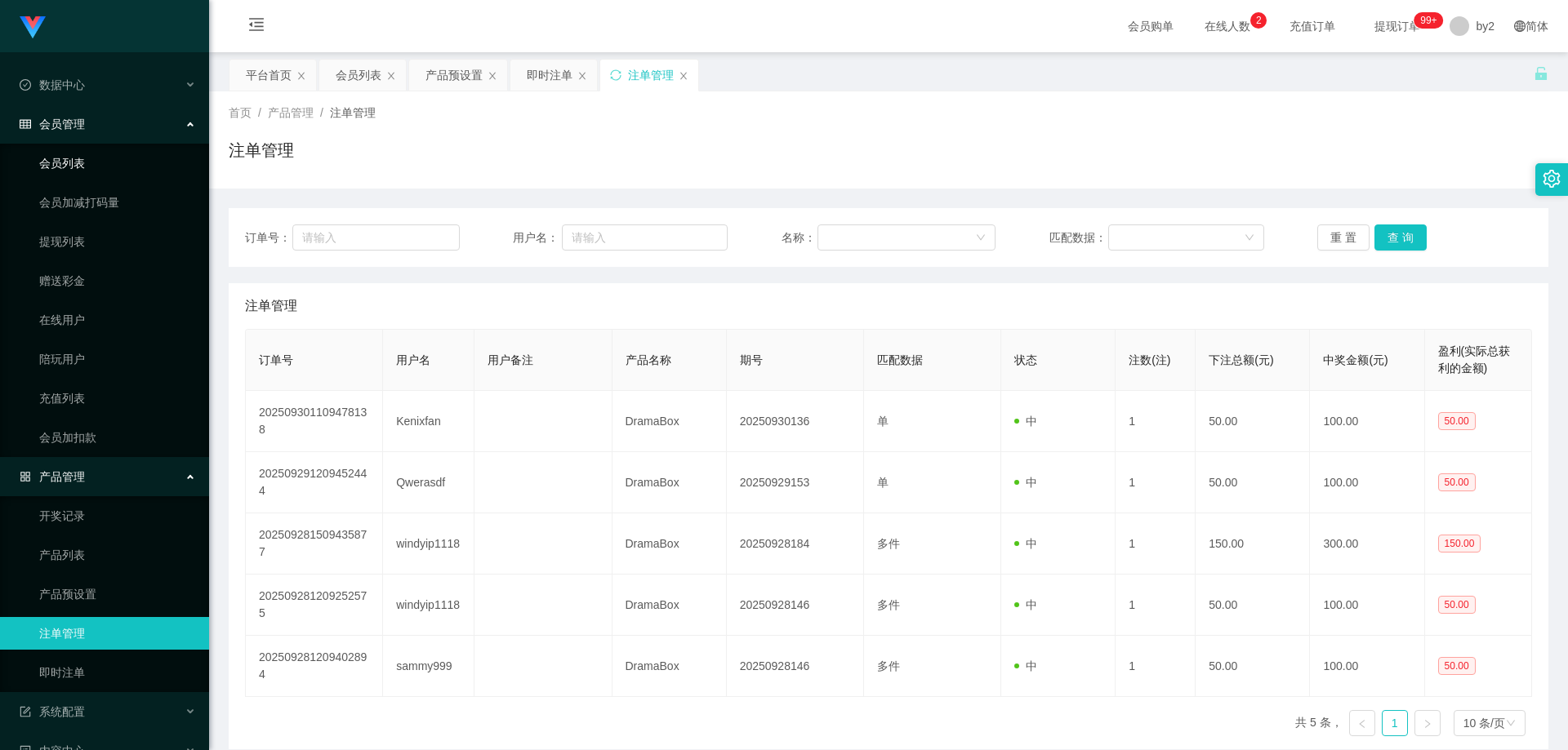
click at [93, 163] on link "会员列表" at bounding box center [118, 164] width 157 height 33
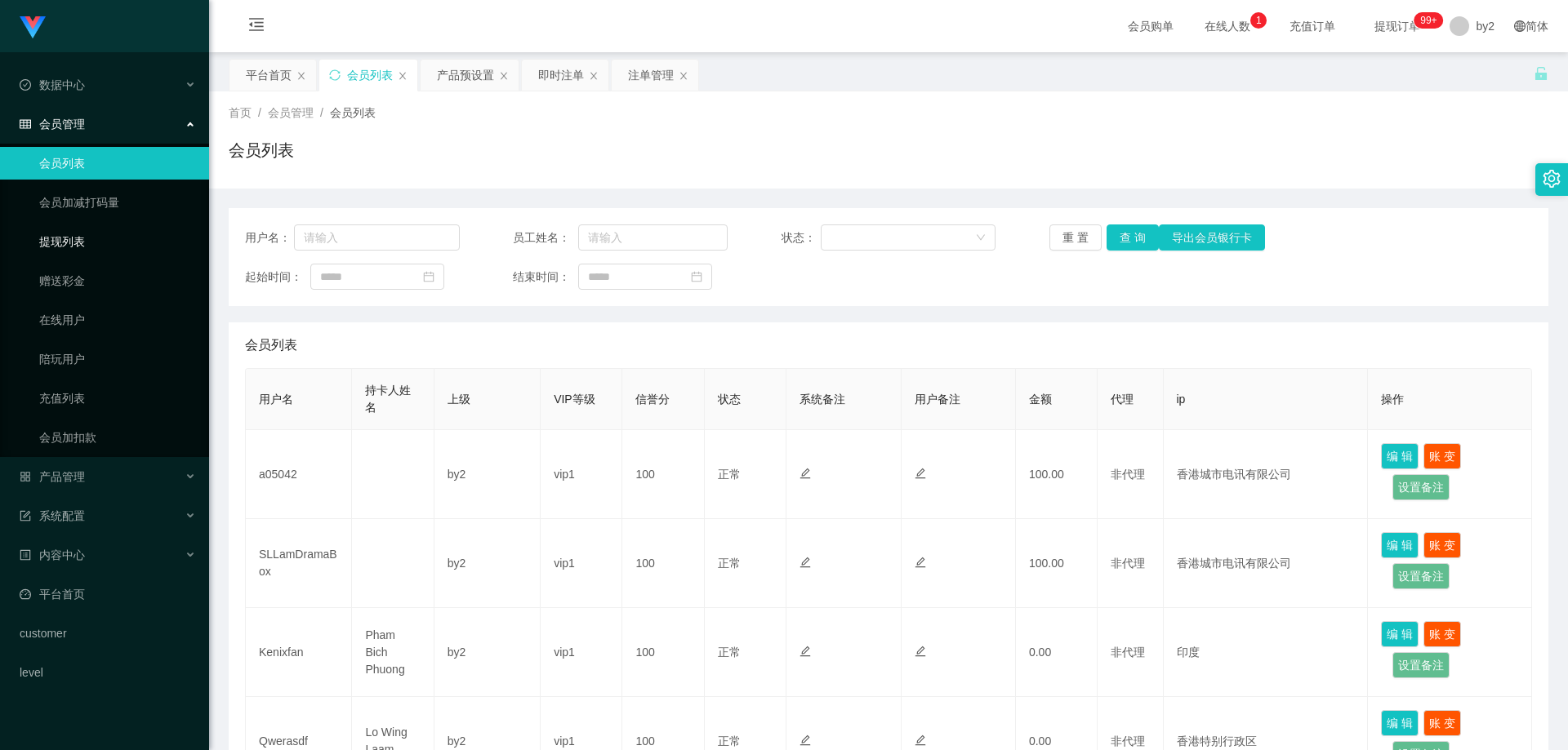
click at [104, 252] on link "提现列表" at bounding box center [118, 242] width 157 height 33
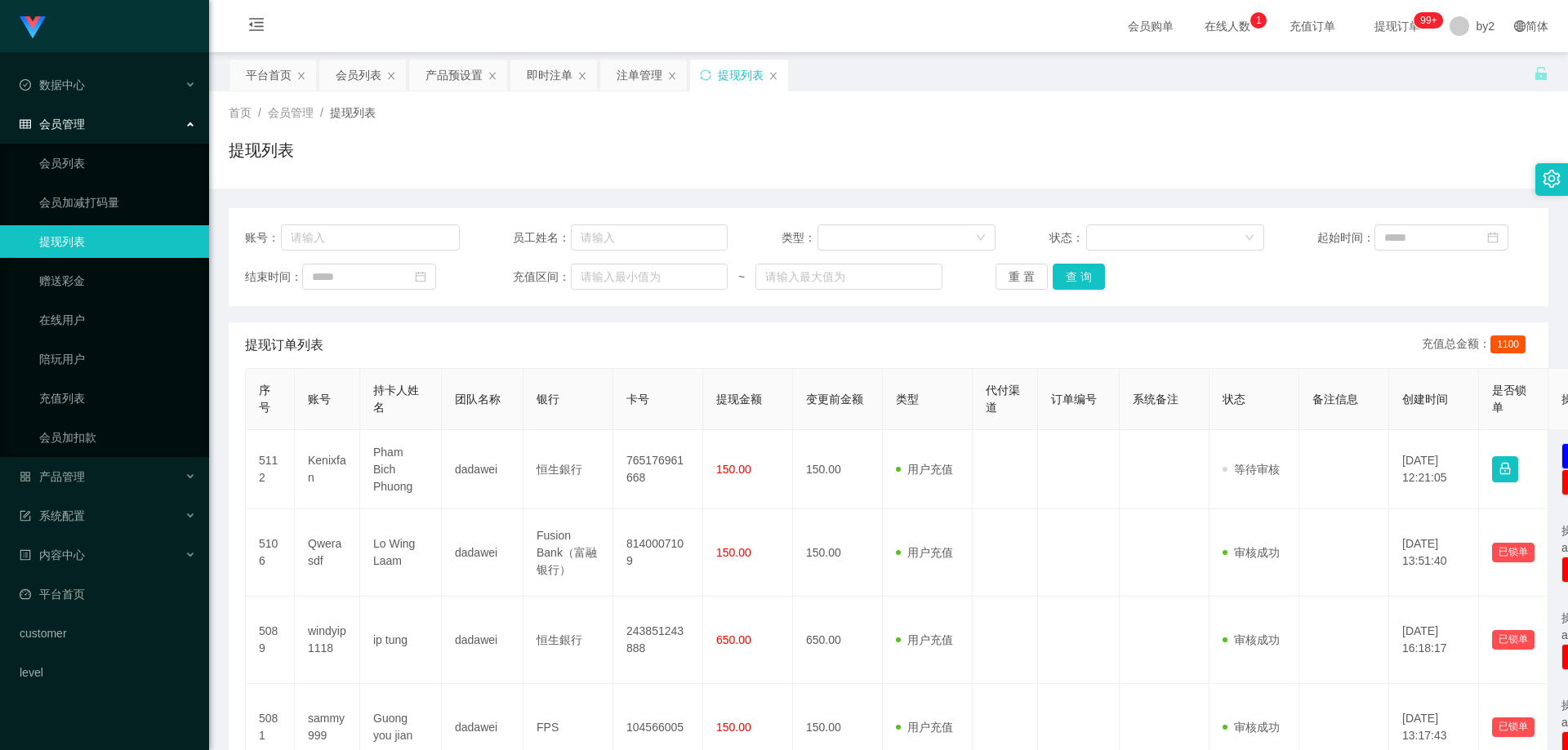
click at [90, 165] on link "会员列表" at bounding box center [118, 164] width 157 height 33
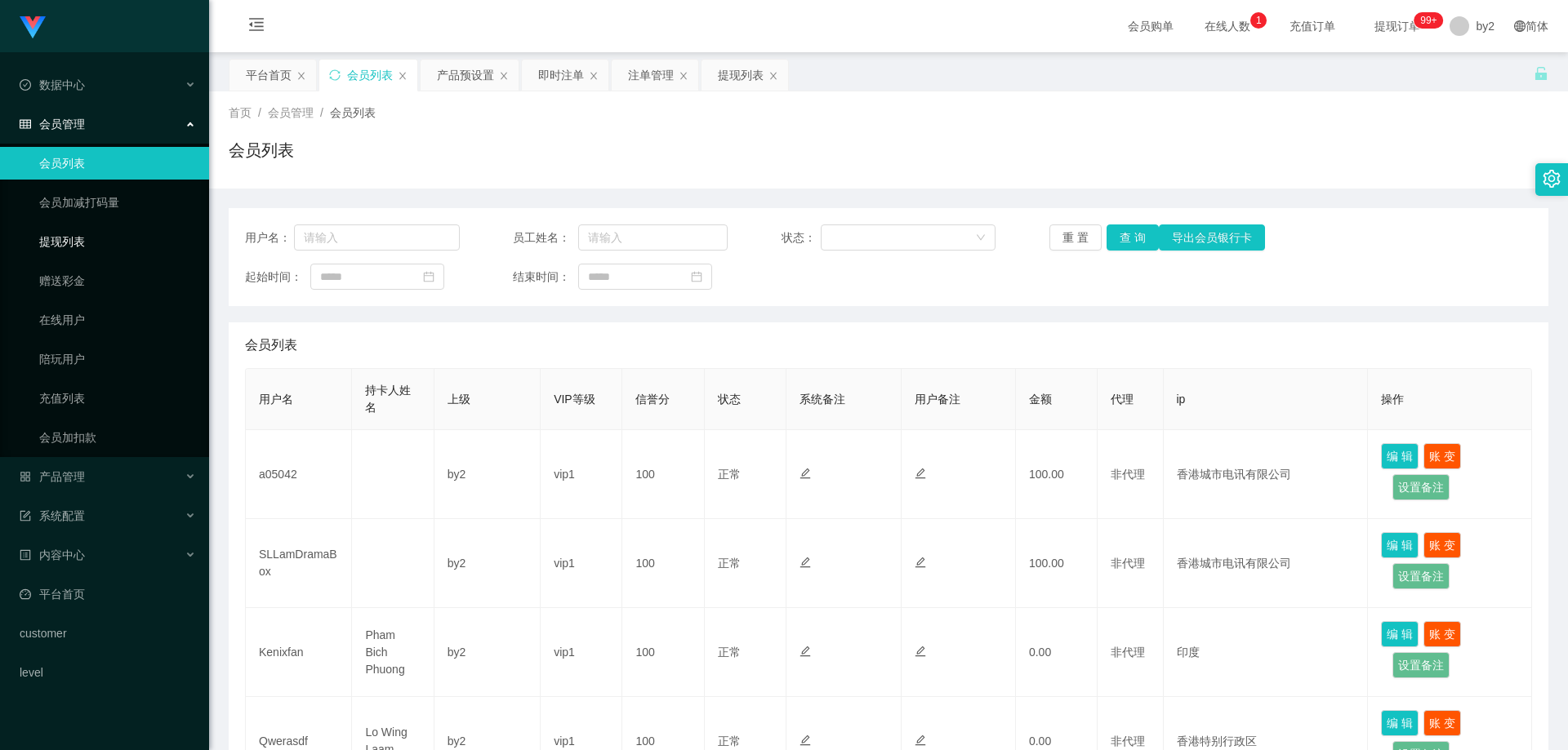
drag, startPoint x: 0, startPoint y: 0, endPoint x: 102, endPoint y: 250, distance: 270.0
click at [102, 250] on link "提现列表" at bounding box center [118, 242] width 157 height 33
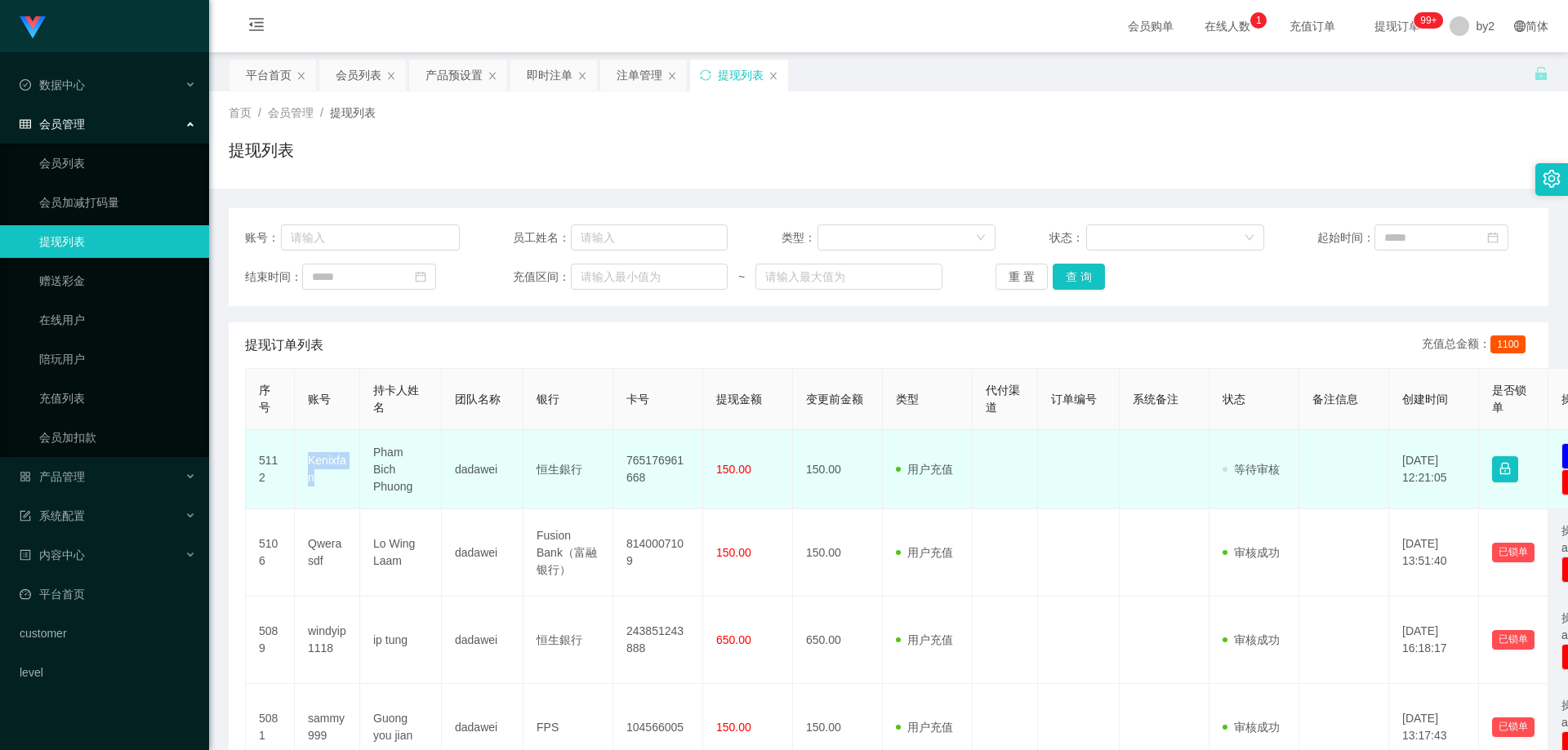
drag, startPoint x: 336, startPoint y: 492, endPoint x: 303, endPoint y: 459, distance: 46.7
click at [303, 459] on td "Kenixfan" at bounding box center [327, 470] width 65 height 79
copy td "Kenixfan"
click at [349, 463] on td "Kenixfan" at bounding box center [327, 470] width 65 height 79
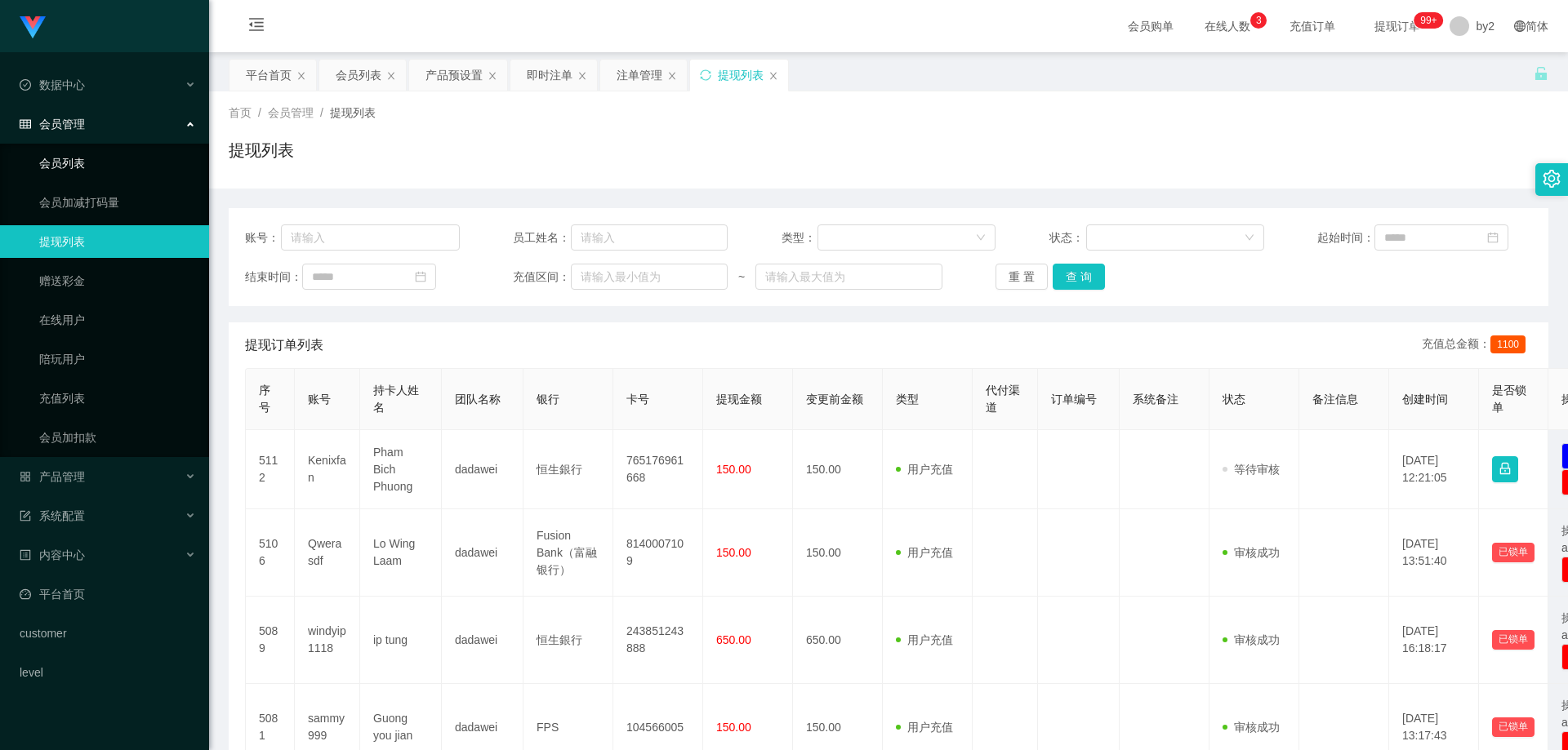
drag, startPoint x: 65, startPoint y: 173, endPoint x: 93, endPoint y: 144, distance: 40.3
click at [65, 173] on link "会员列表" at bounding box center [118, 164] width 157 height 33
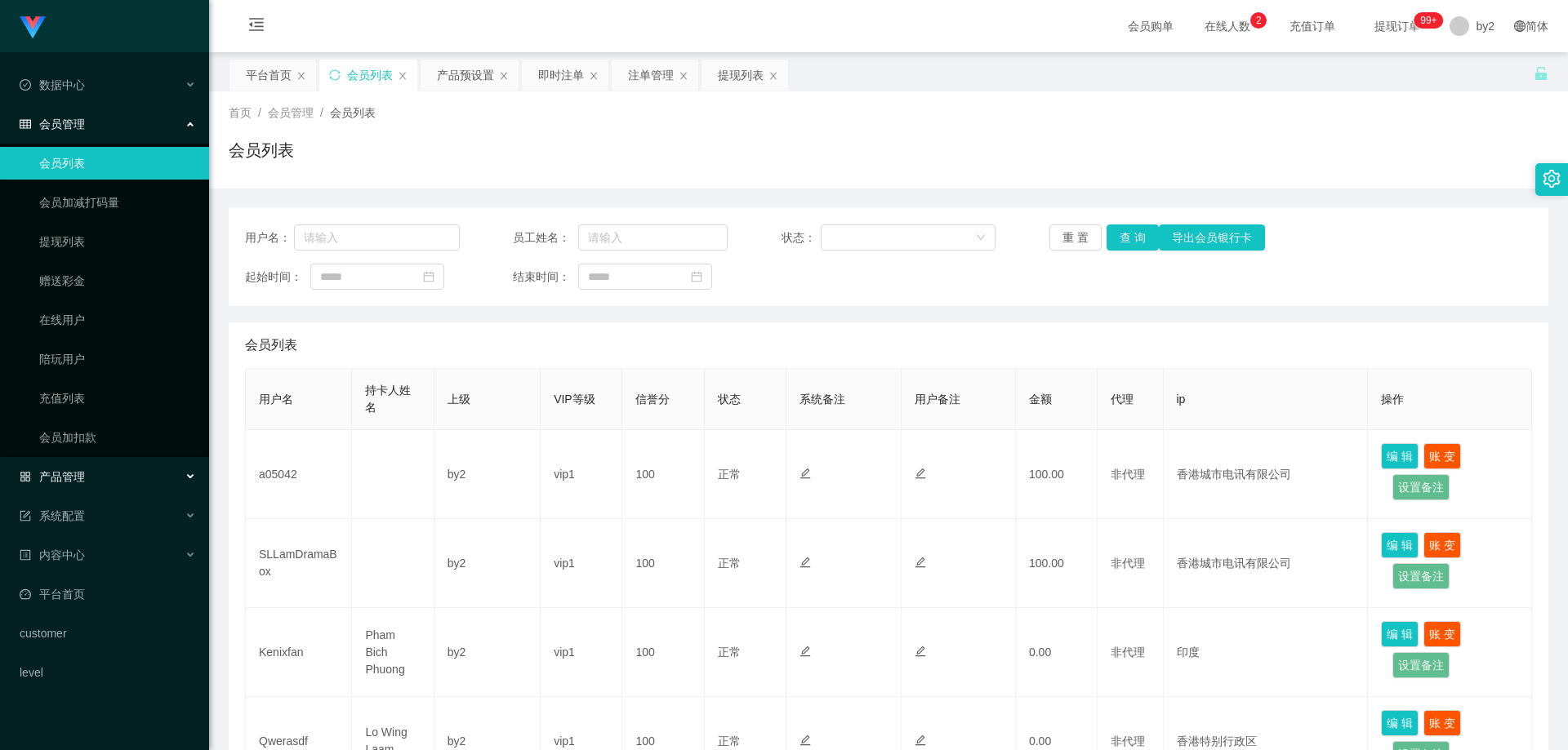
click at [92, 478] on div "产品管理" at bounding box center [104, 477] width 209 height 33
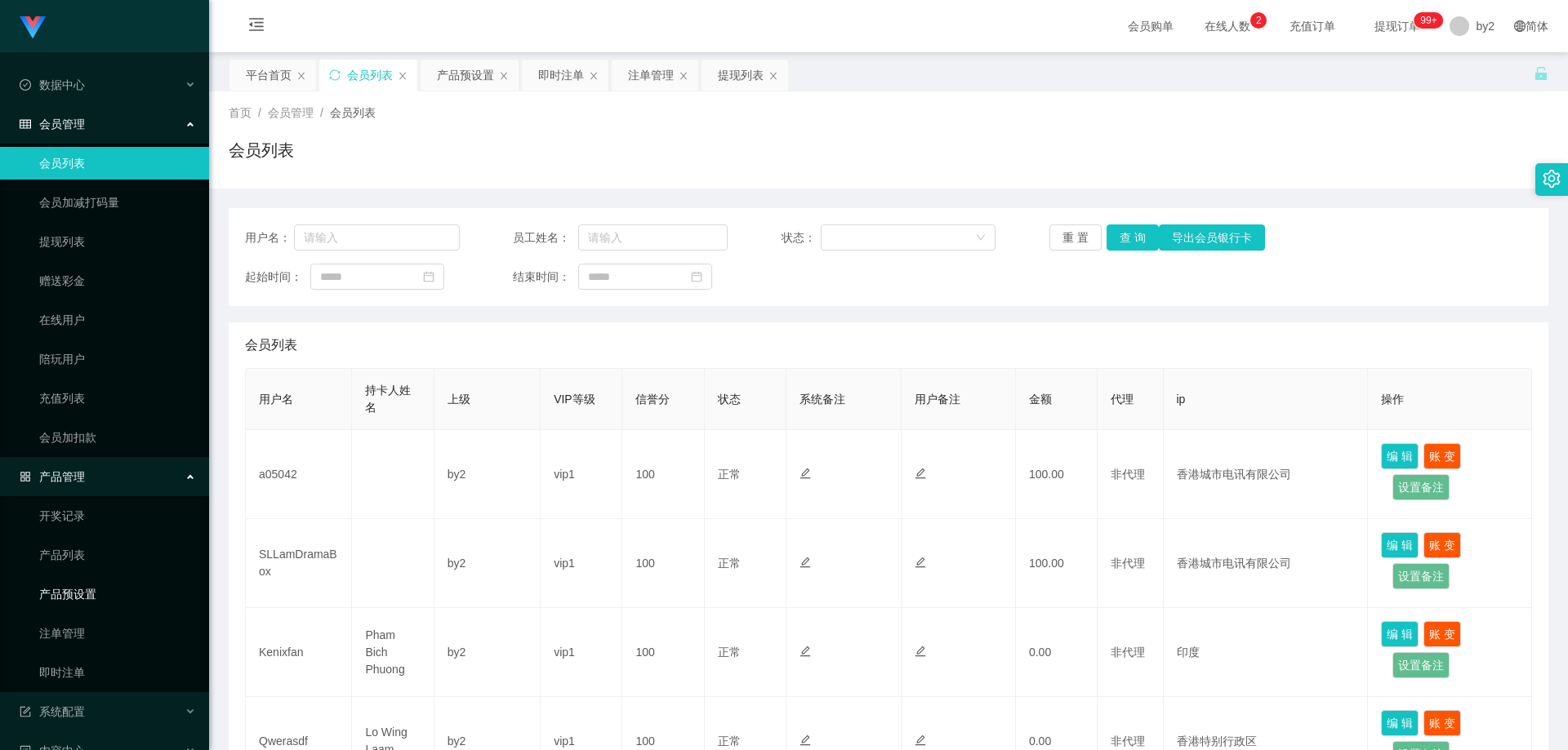
click at [98, 595] on link "产品预设置" at bounding box center [118, 595] width 157 height 33
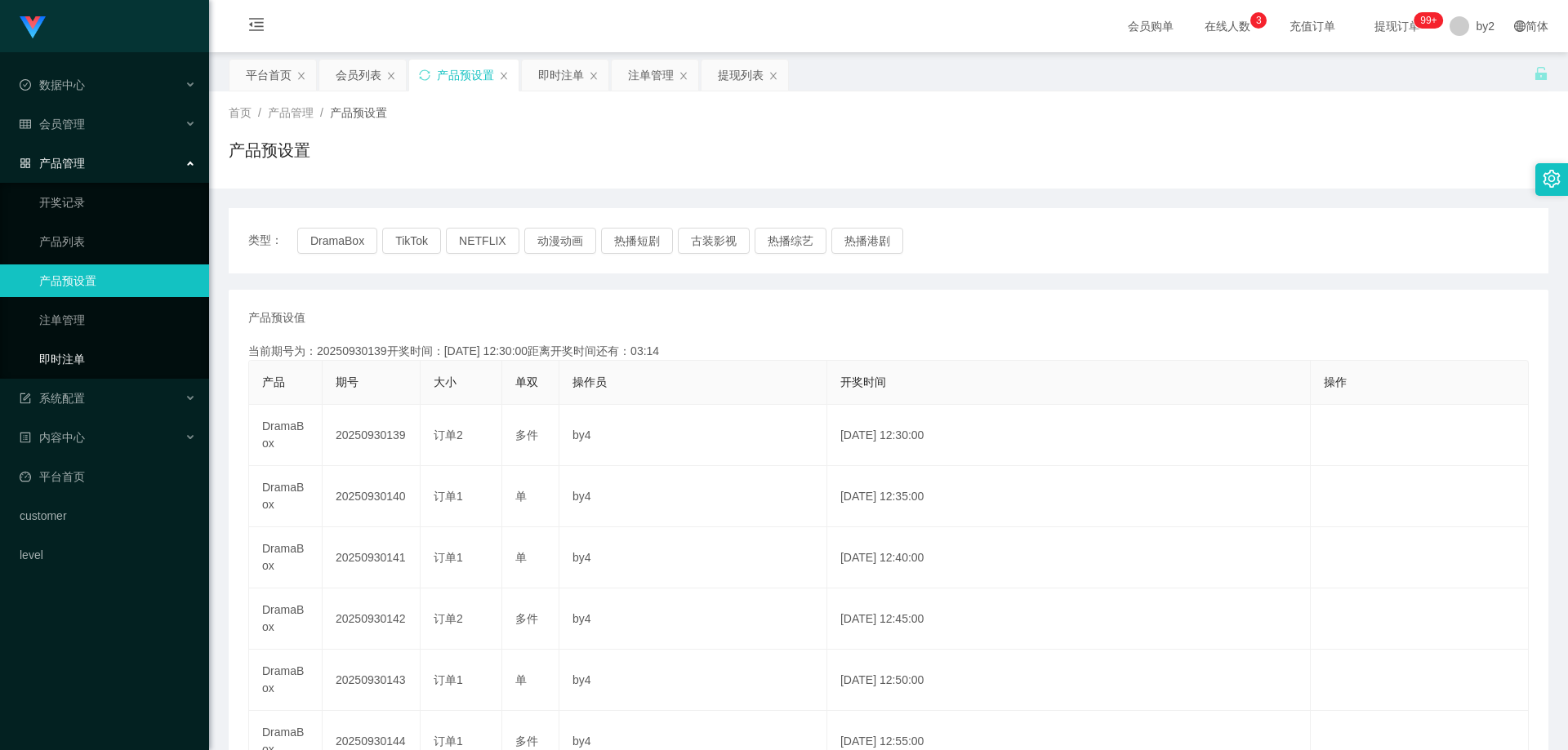
click at [71, 350] on link "即时注单" at bounding box center [118, 359] width 157 height 33
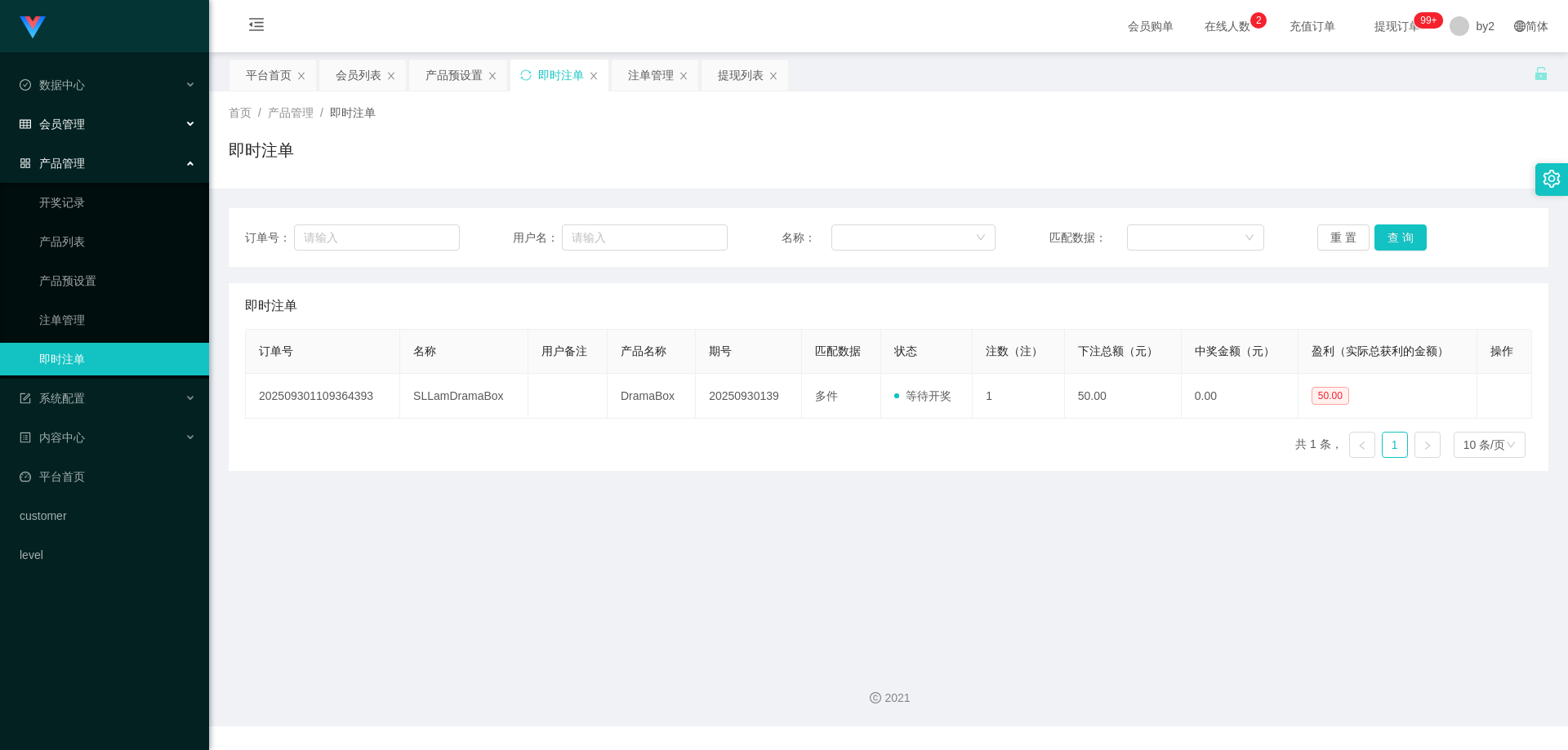
click at [95, 134] on div "会员管理" at bounding box center [104, 124] width 209 height 33
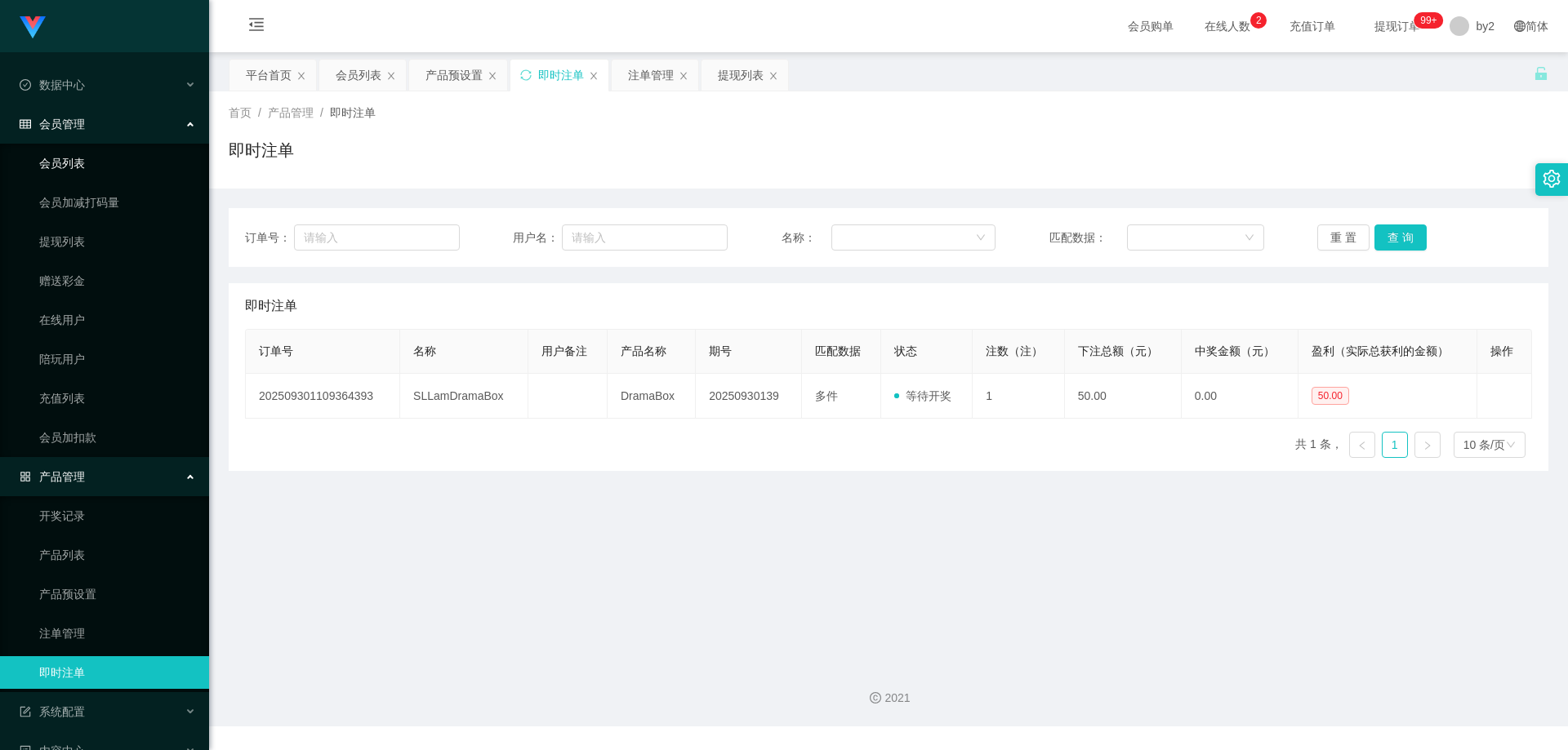
click at [103, 176] on link "会员列表" at bounding box center [118, 164] width 157 height 33
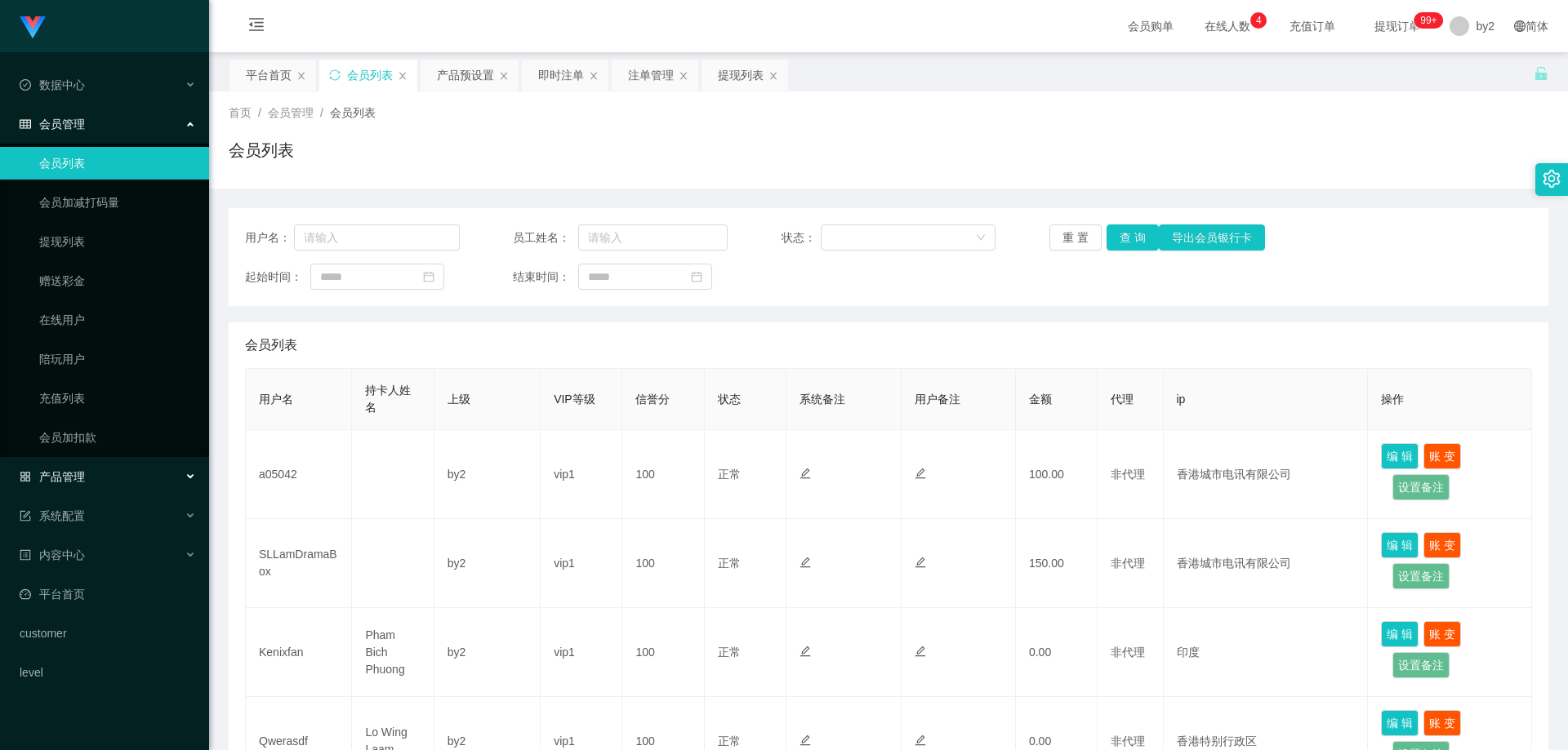
drag, startPoint x: 109, startPoint y: 472, endPoint x: 110, endPoint y: 487, distance: 15.0
click at [109, 472] on div "产品管理" at bounding box center [104, 477] width 209 height 33
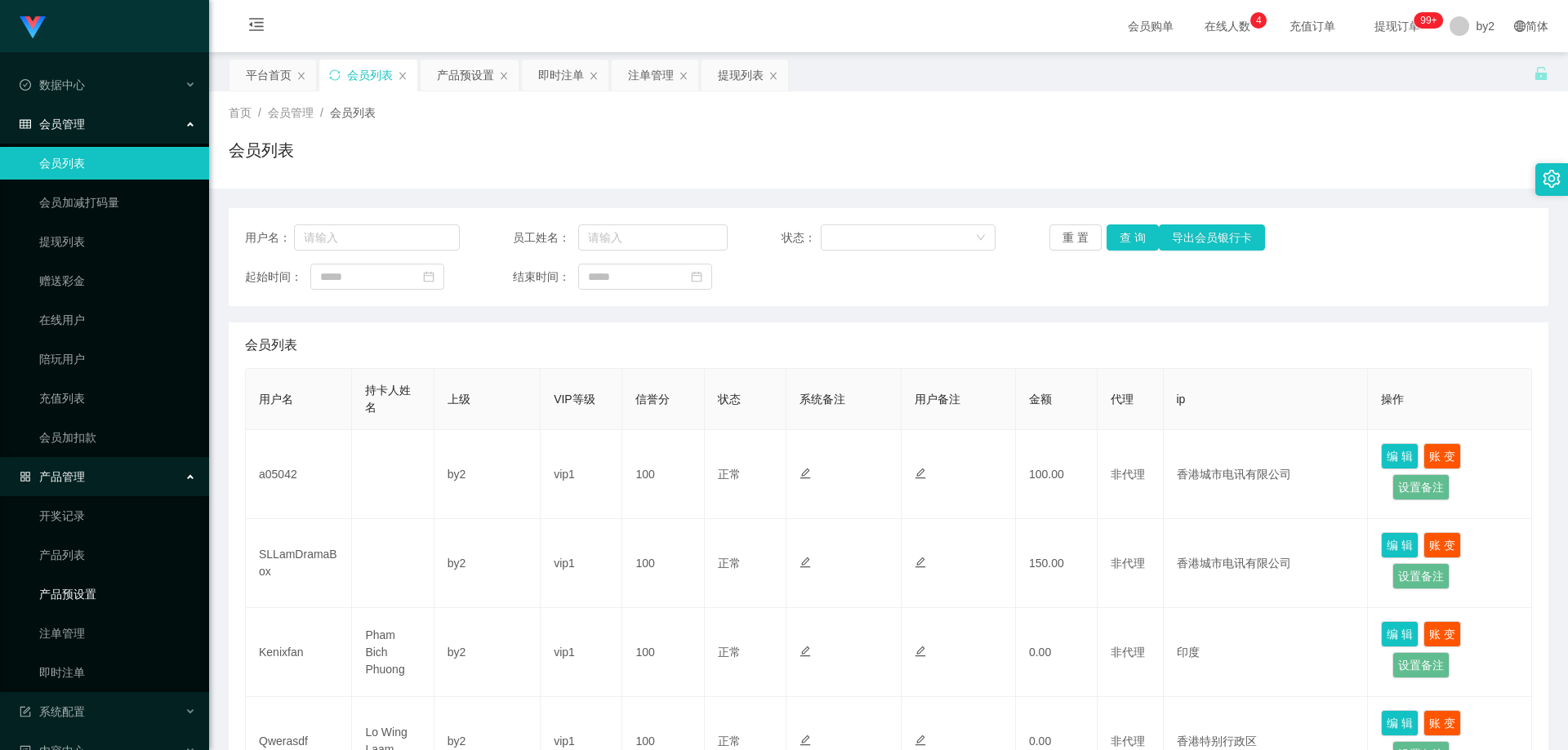
click at [109, 594] on link "产品预设置" at bounding box center [118, 595] width 157 height 33
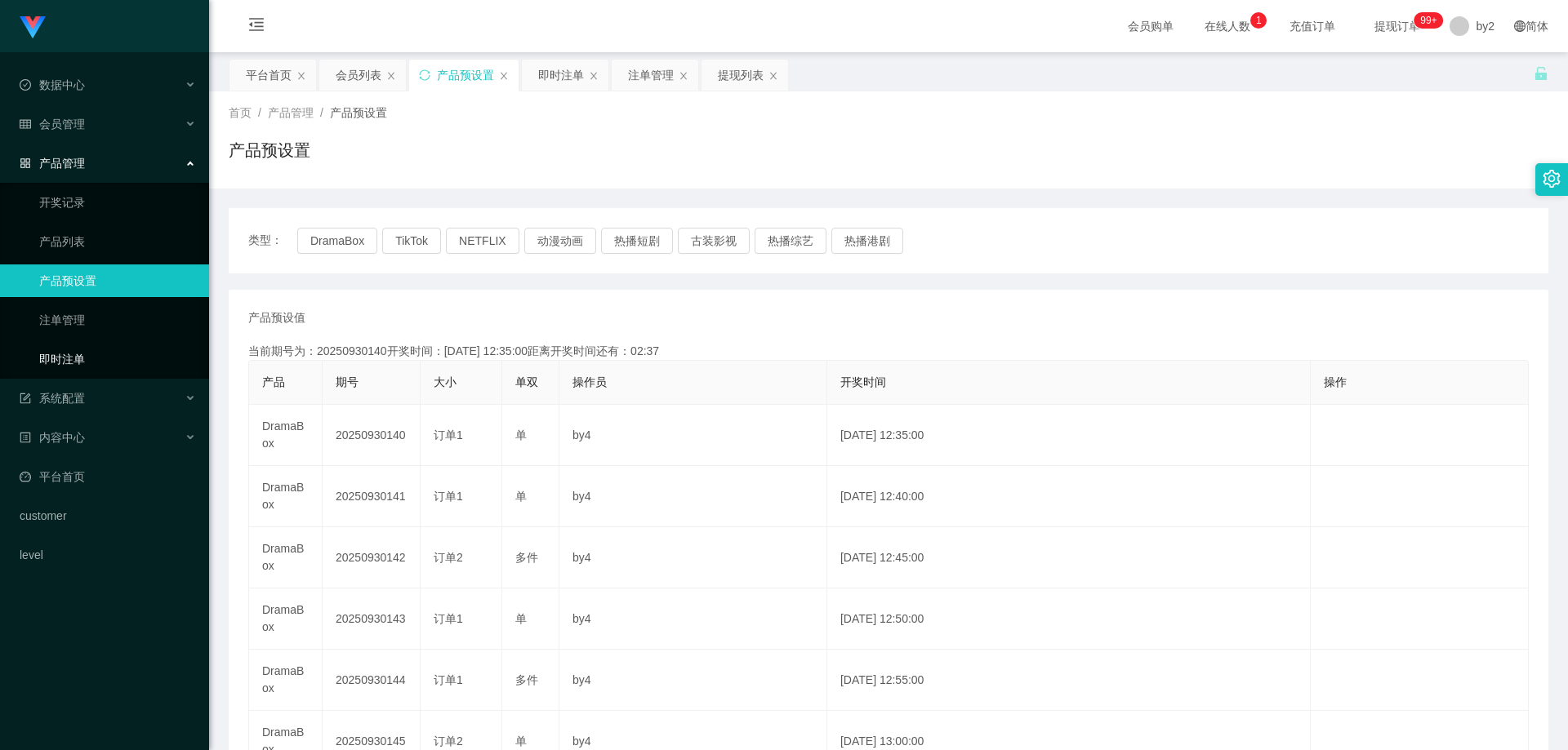
click at [113, 358] on link "即时注单" at bounding box center [118, 359] width 157 height 33
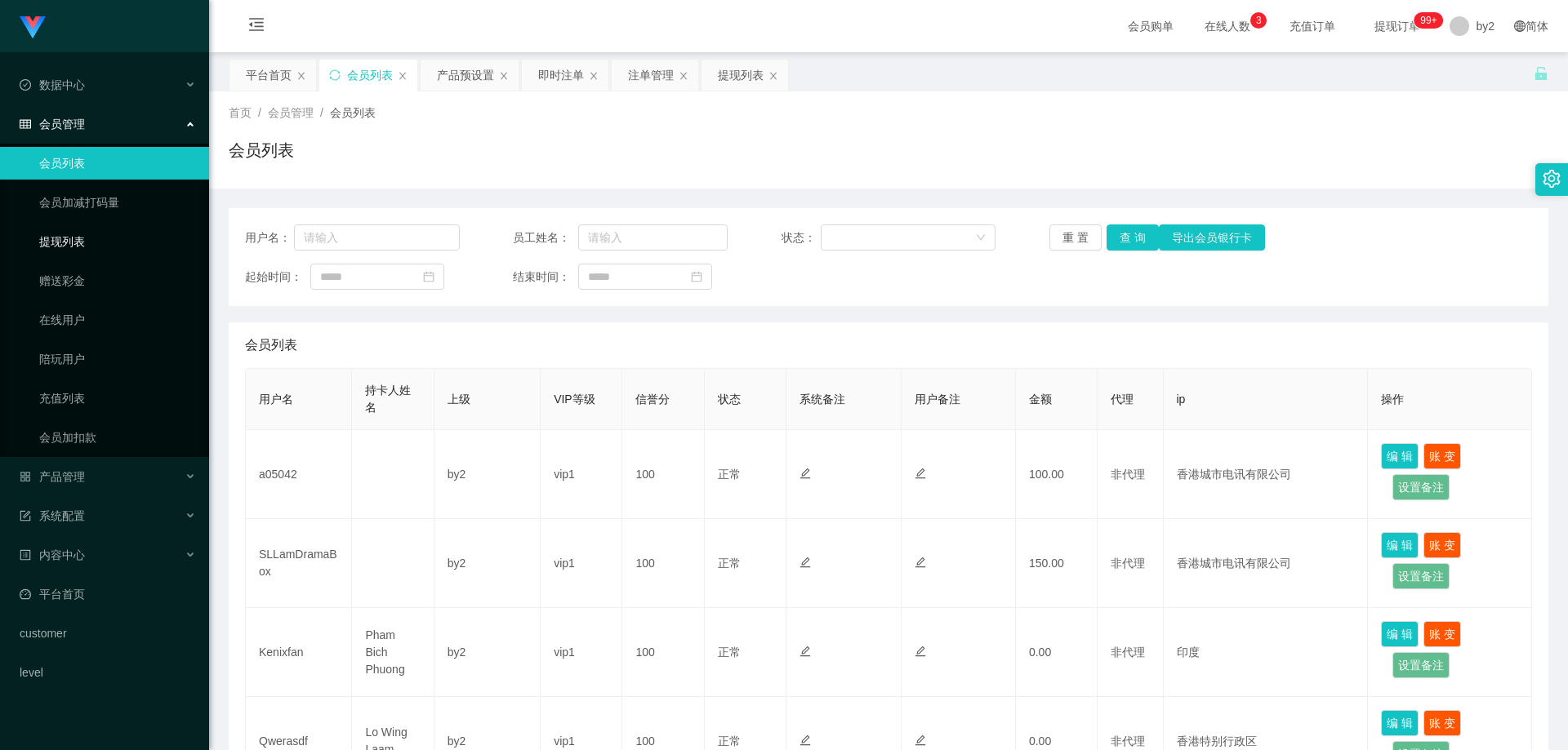
drag, startPoint x: 98, startPoint y: 246, endPoint x: 105, endPoint y: 172, distance: 74.3
click at [98, 246] on link "提现列表" at bounding box center [118, 242] width 157 height 33
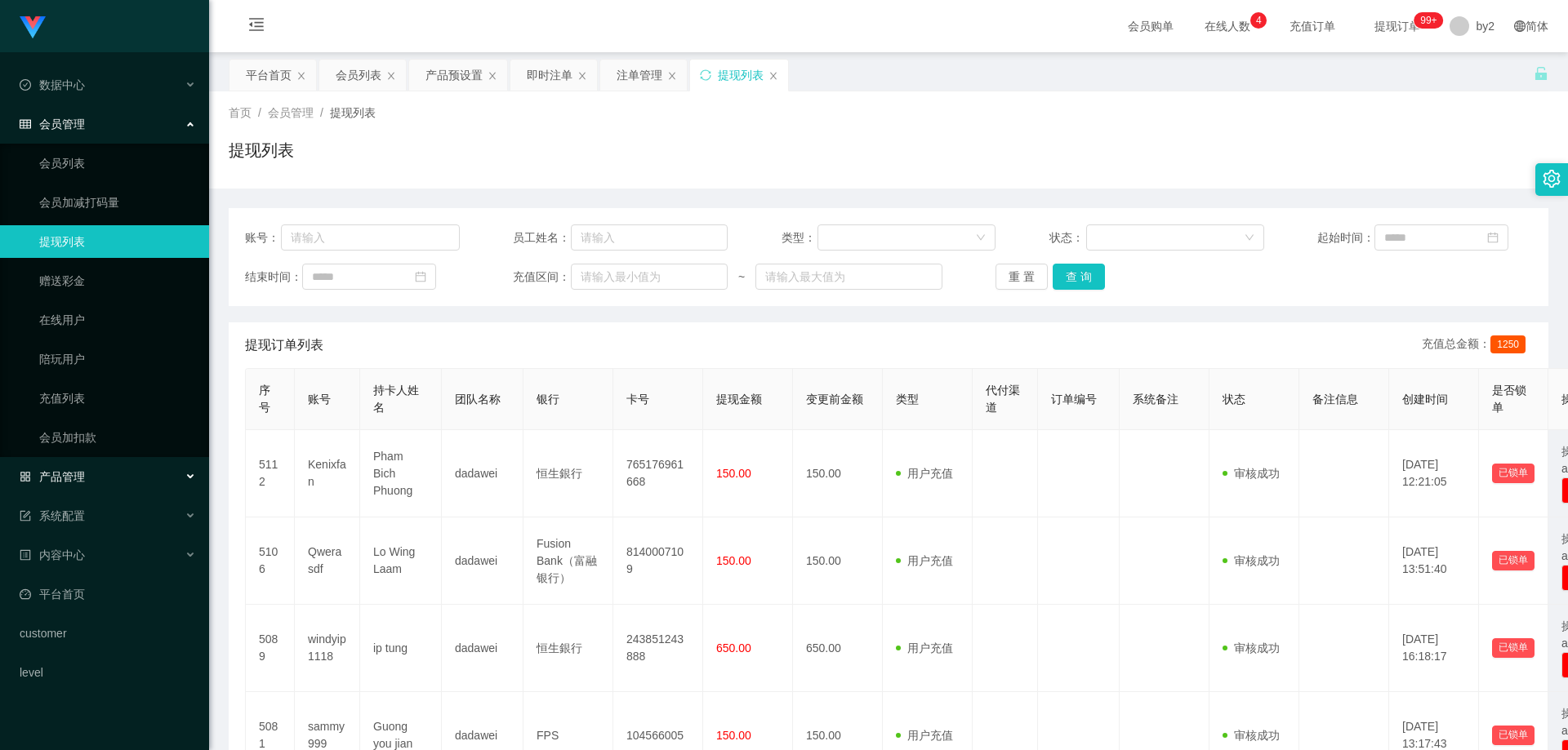
click at [99, 481] on div "产品管理" at bounding box center [104, 477] width 209 height 33
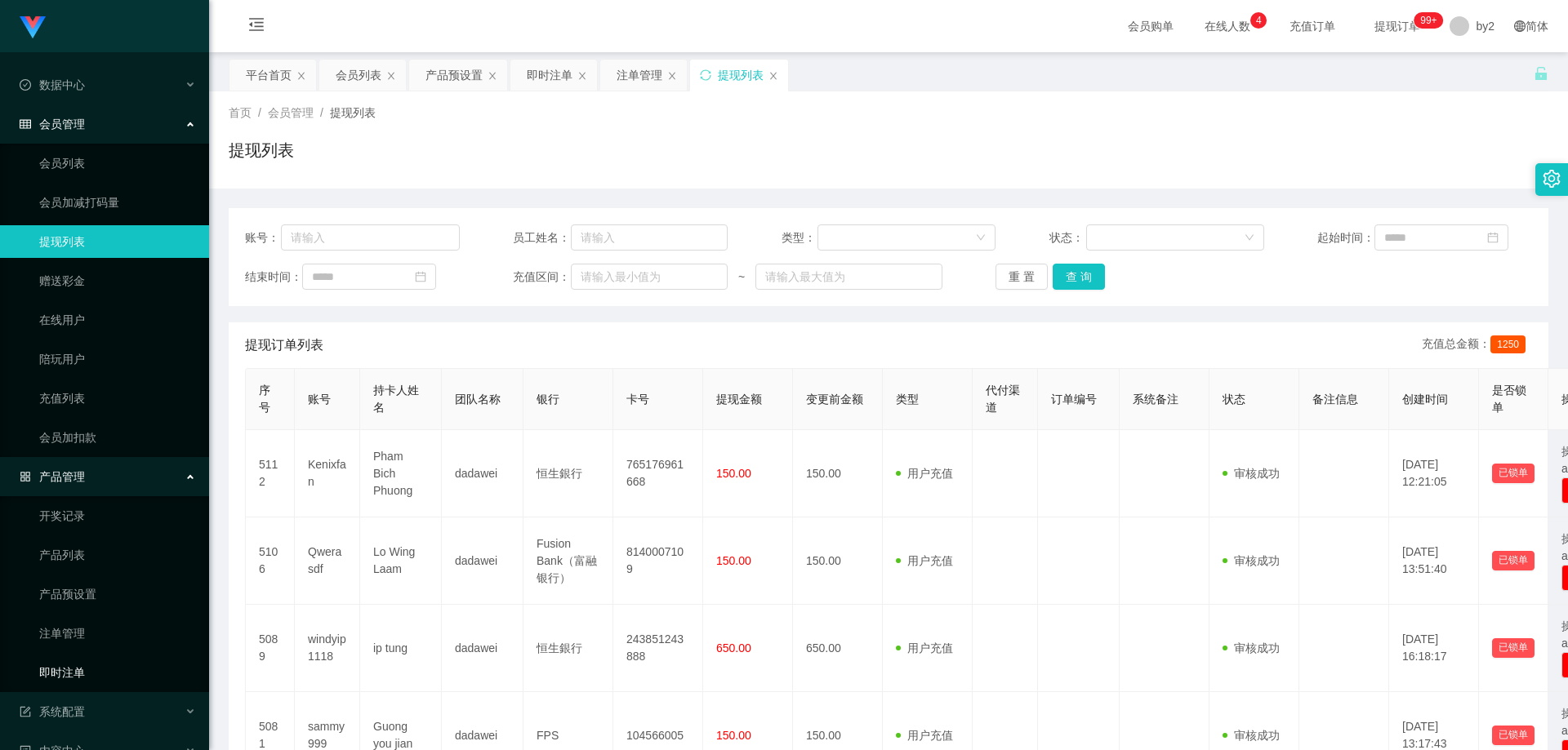
click at [82, 679] on link "即时注单" at bounding box center [118, 673] width 157 height 33
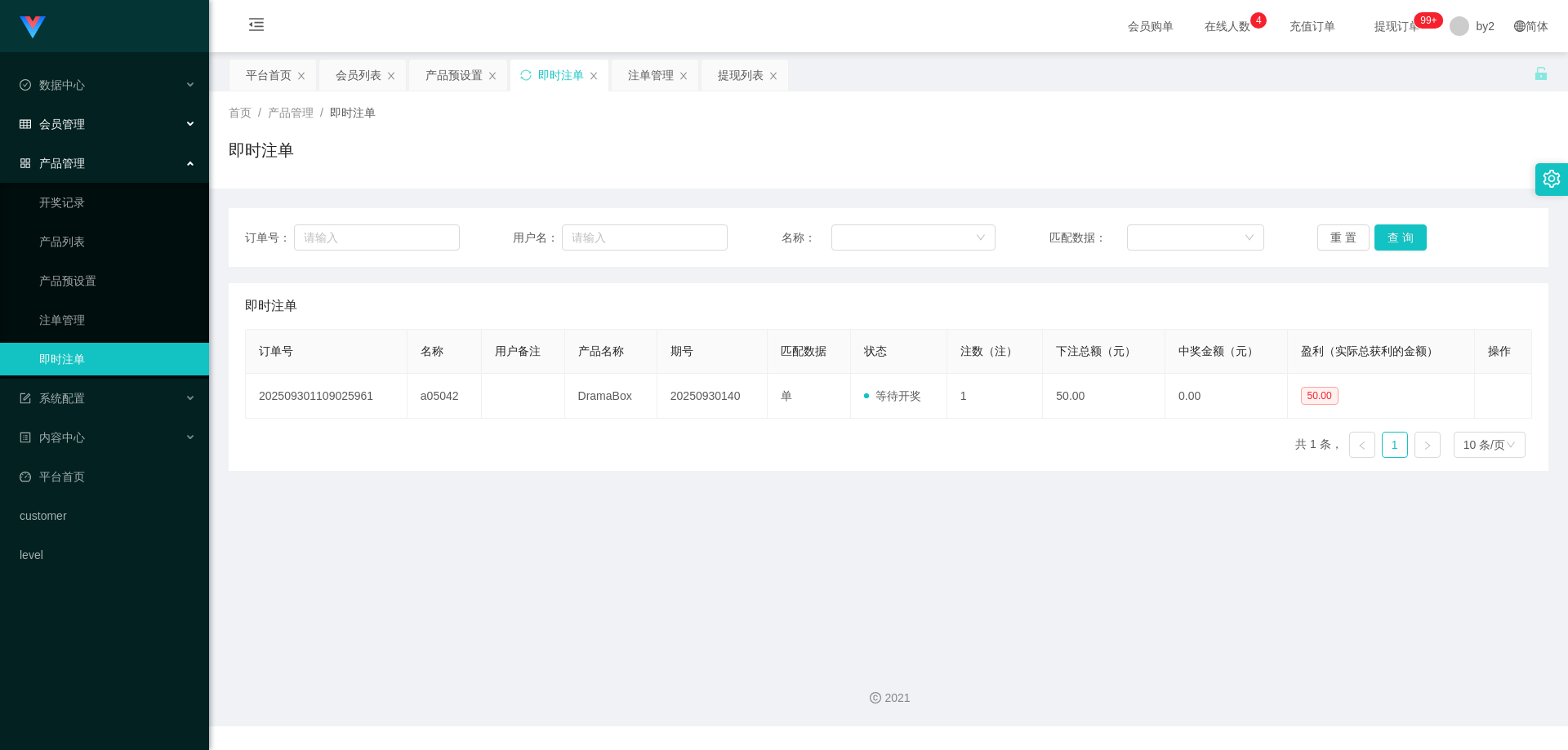
click at [113, 129] on div "会员管理" at bounding box center [104, 124] width 209 height 33
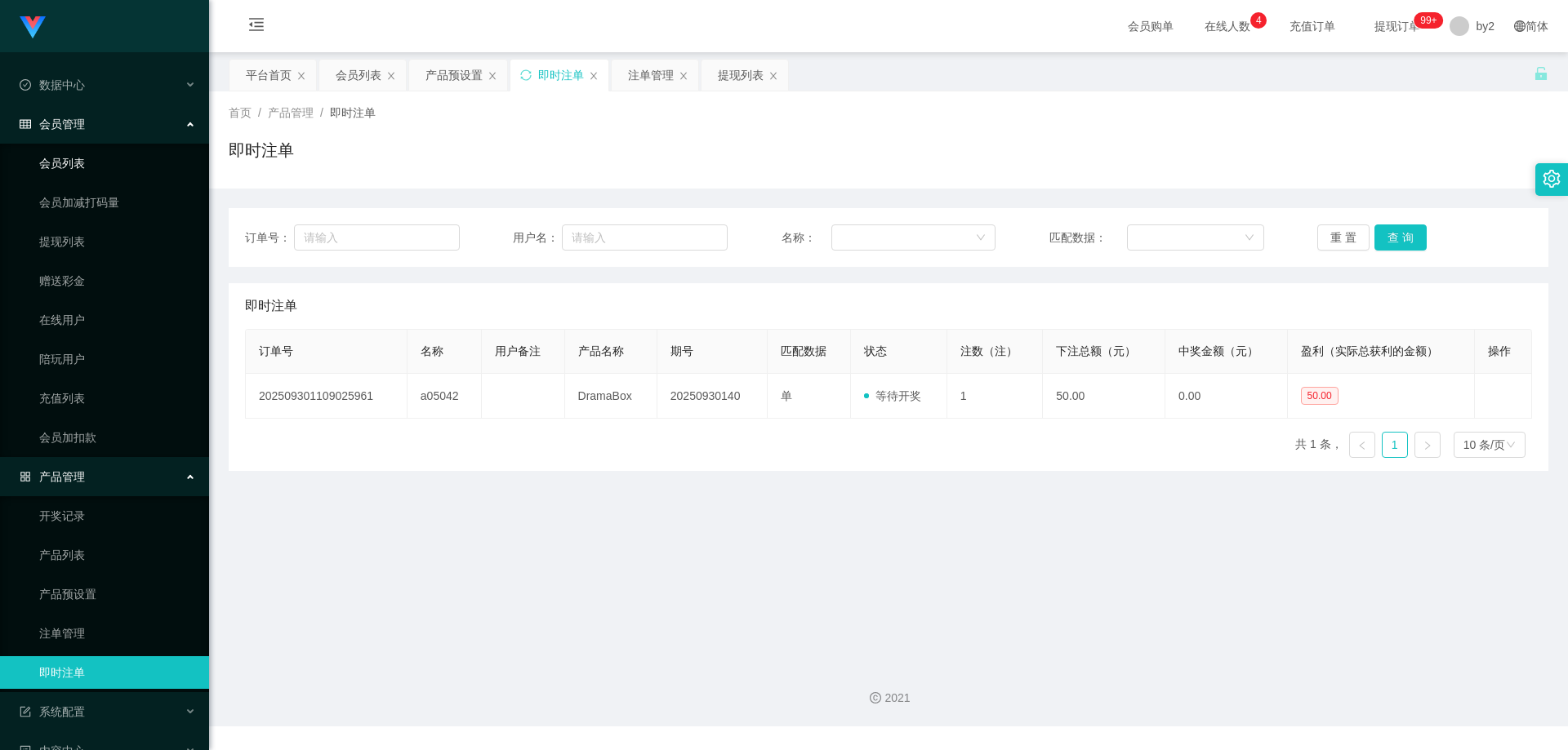
click at [100, 163] on link "会员列表" at bounding box center [118, 164] width 157 height 33
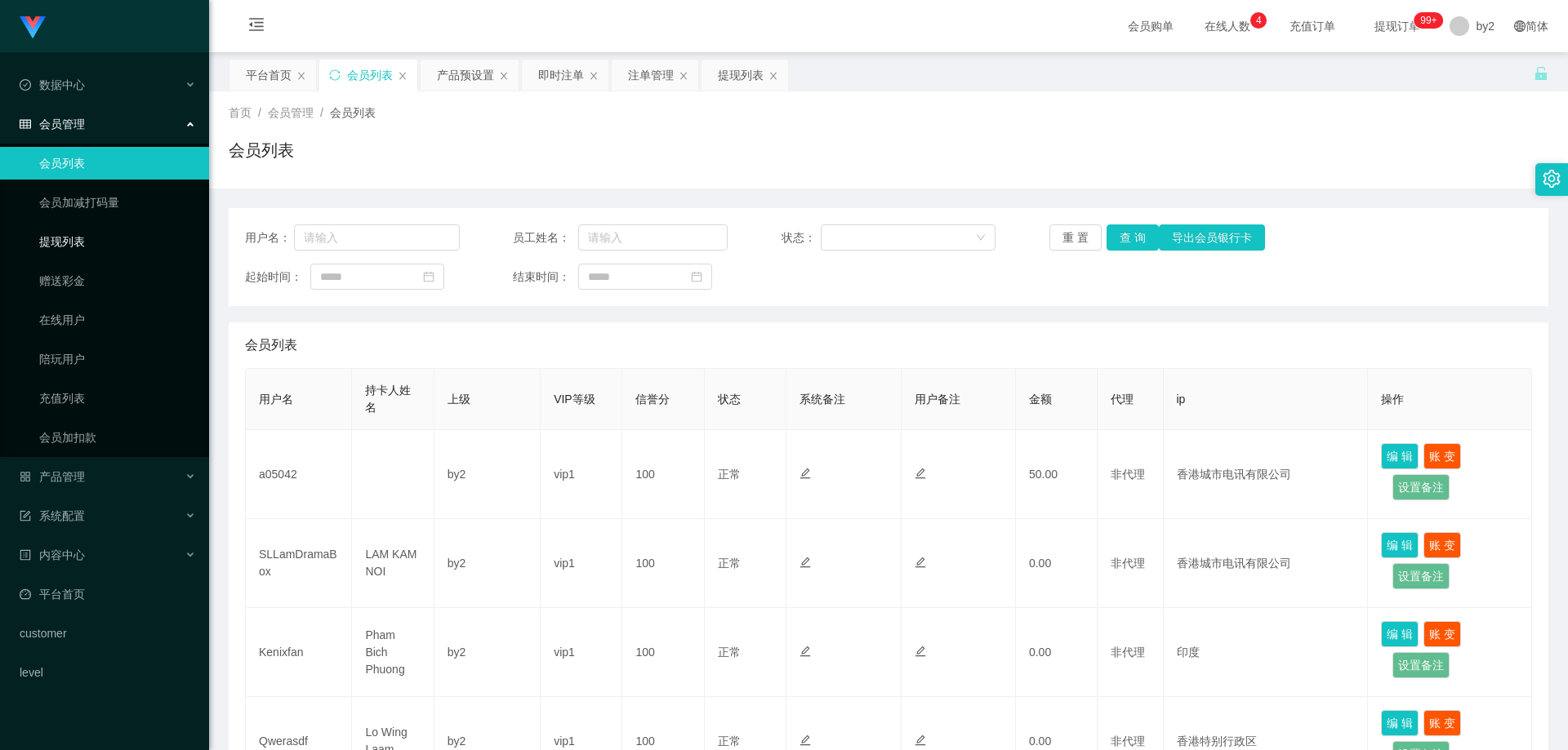
click at [98, 240] on link "提现列表" at bounding box center [118, 242] width 157 height 33
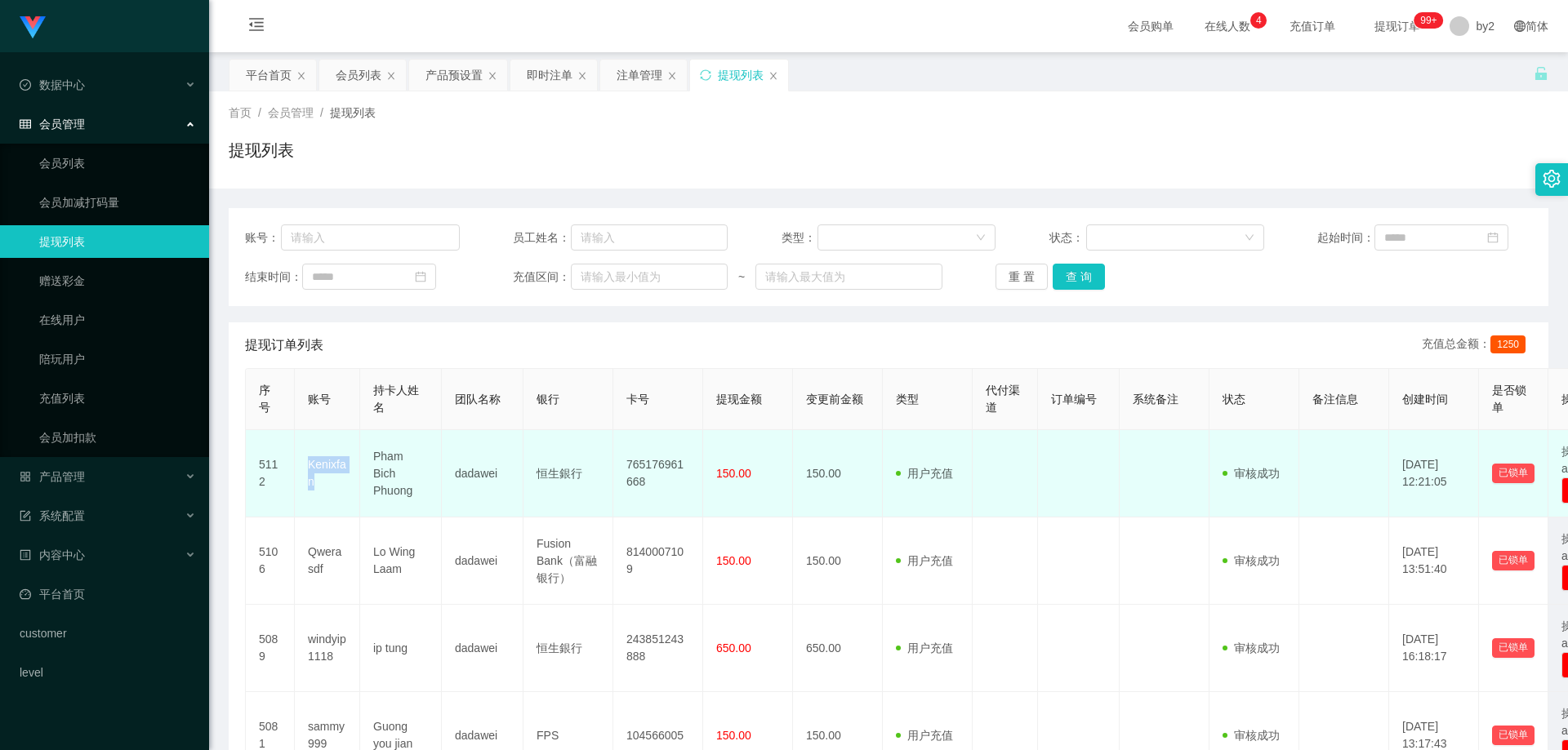
drag, startPoint x: 338, startPoint y: 488, endPoint x: 303, endPoint y: 461, distance: 44.2
click at [303, 461] on td "Kenixfan" at bounding box center [327, 473] width 65 height 87
copy td "Kenixfan"
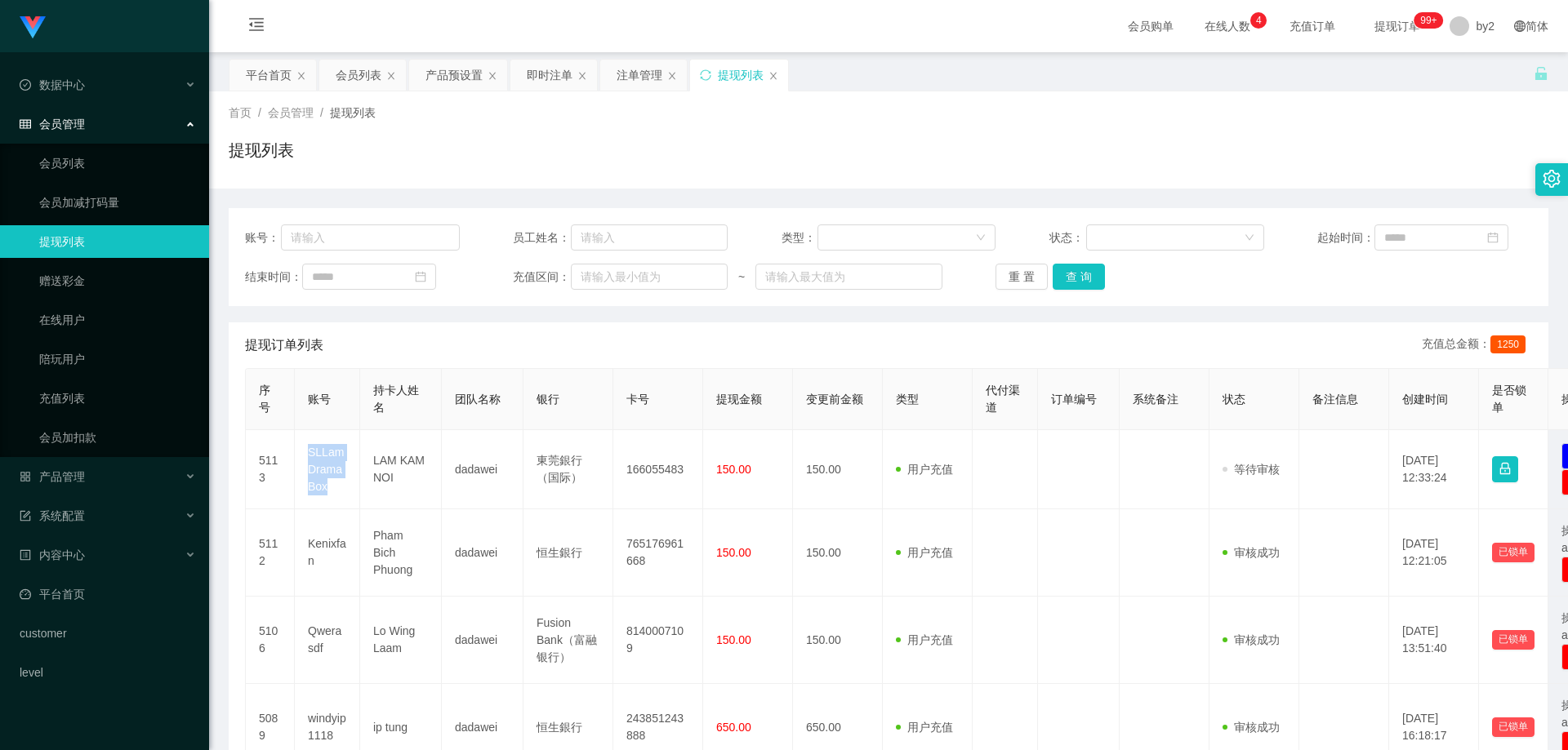
click at [295, 451] on td "SLLamDramaBox" at bounding box center [327, 470] width 65 height 79
click at [82, 164] on link "会员列表" at bounding box center [118, 164] width 157 height 33
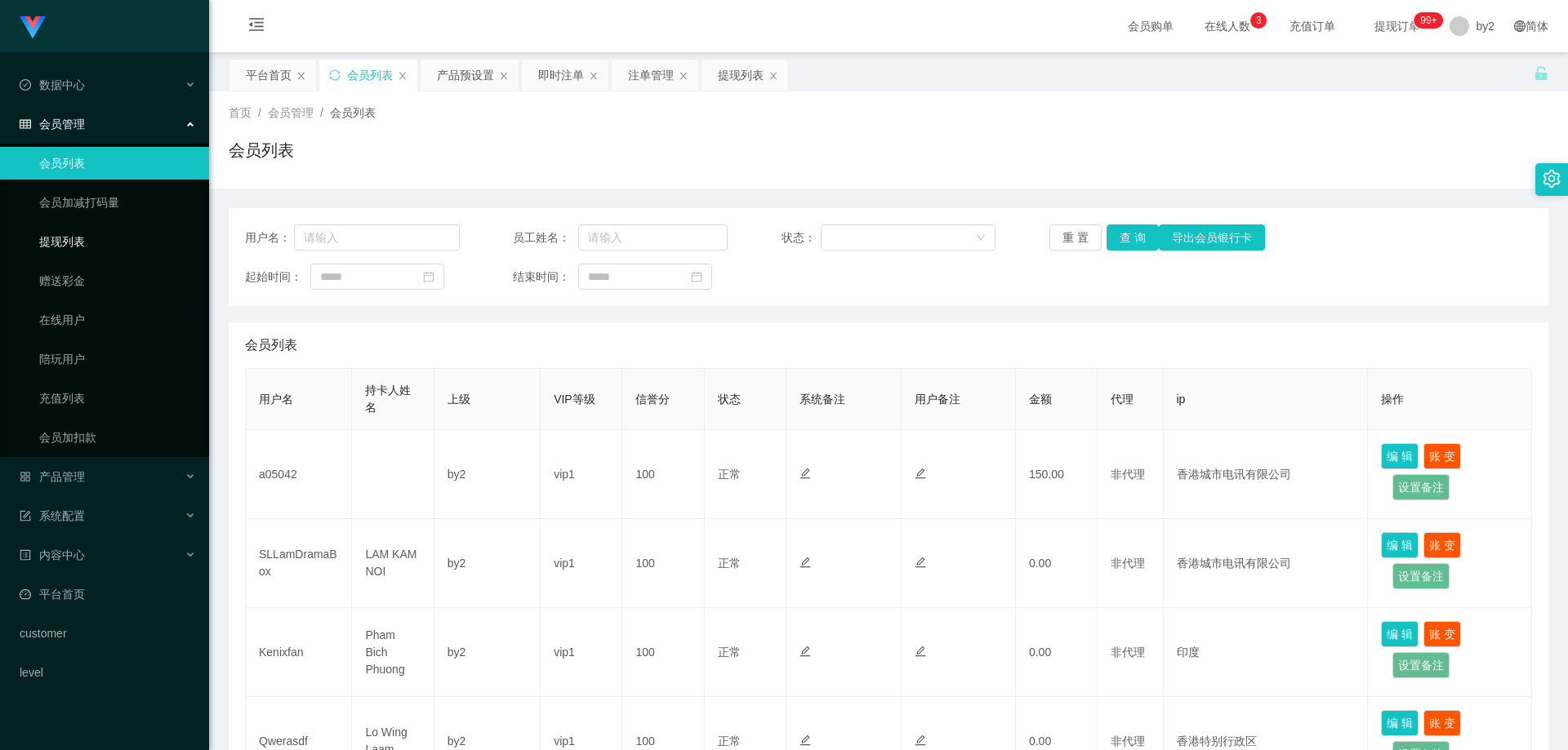
click at [120, 240] on link "提现列表" at bounding box center [118, 242] width 157 height 33
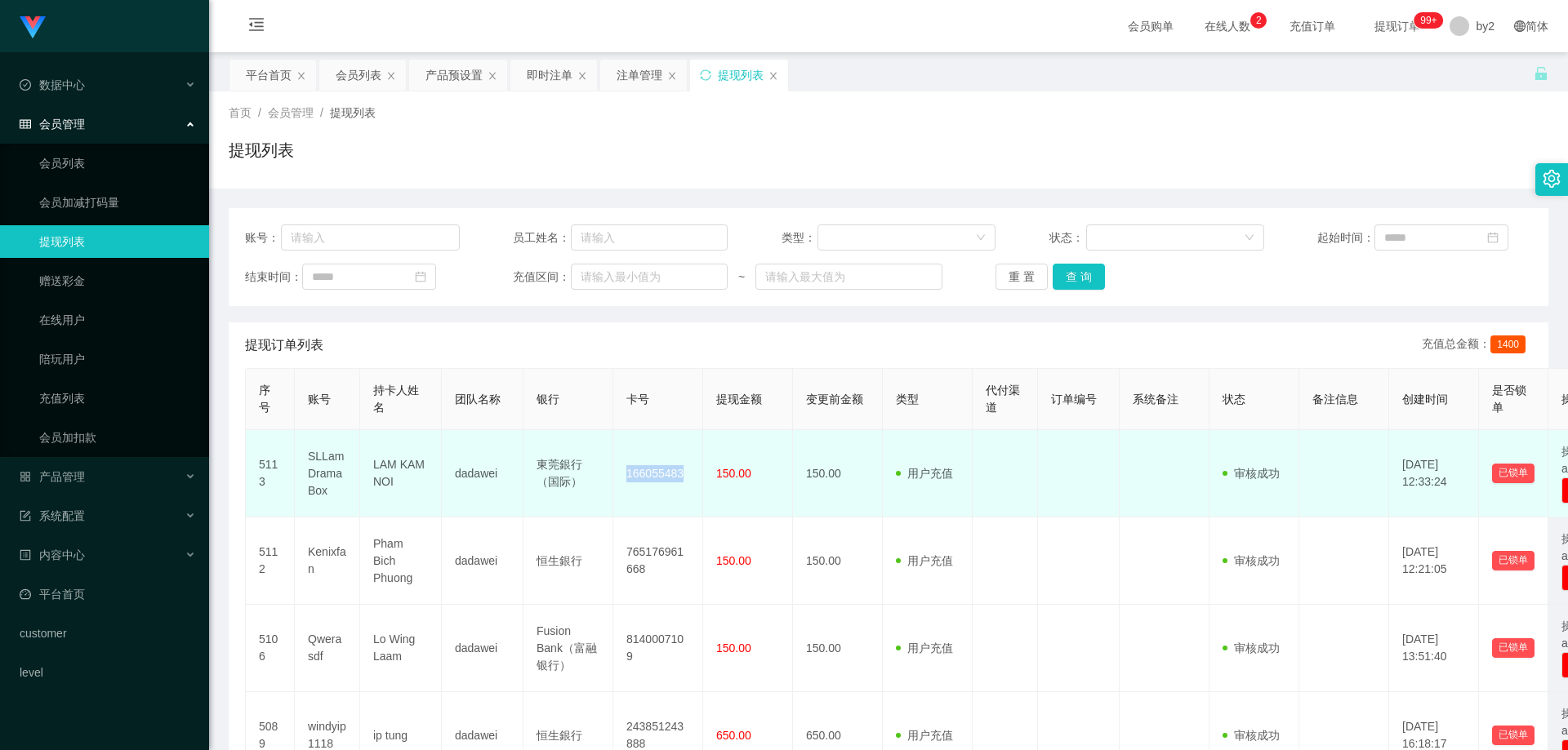
drag, startPoint x: 682, startPoint y: 478, endPoint x: 598, endPoint y: 478, distance: 84.0
click at [598, 478] on tr "5113 SLLamDramaBox LAM KAM NOI dadawei 東莞銀行（国际） 166055483 150.00 150.00 用户充值 人工…" at bounding box center [945, 473] width 1401 height 87
click at [643, 501] on td "166055483" at bounding box center [658, 473] width 90 height 87
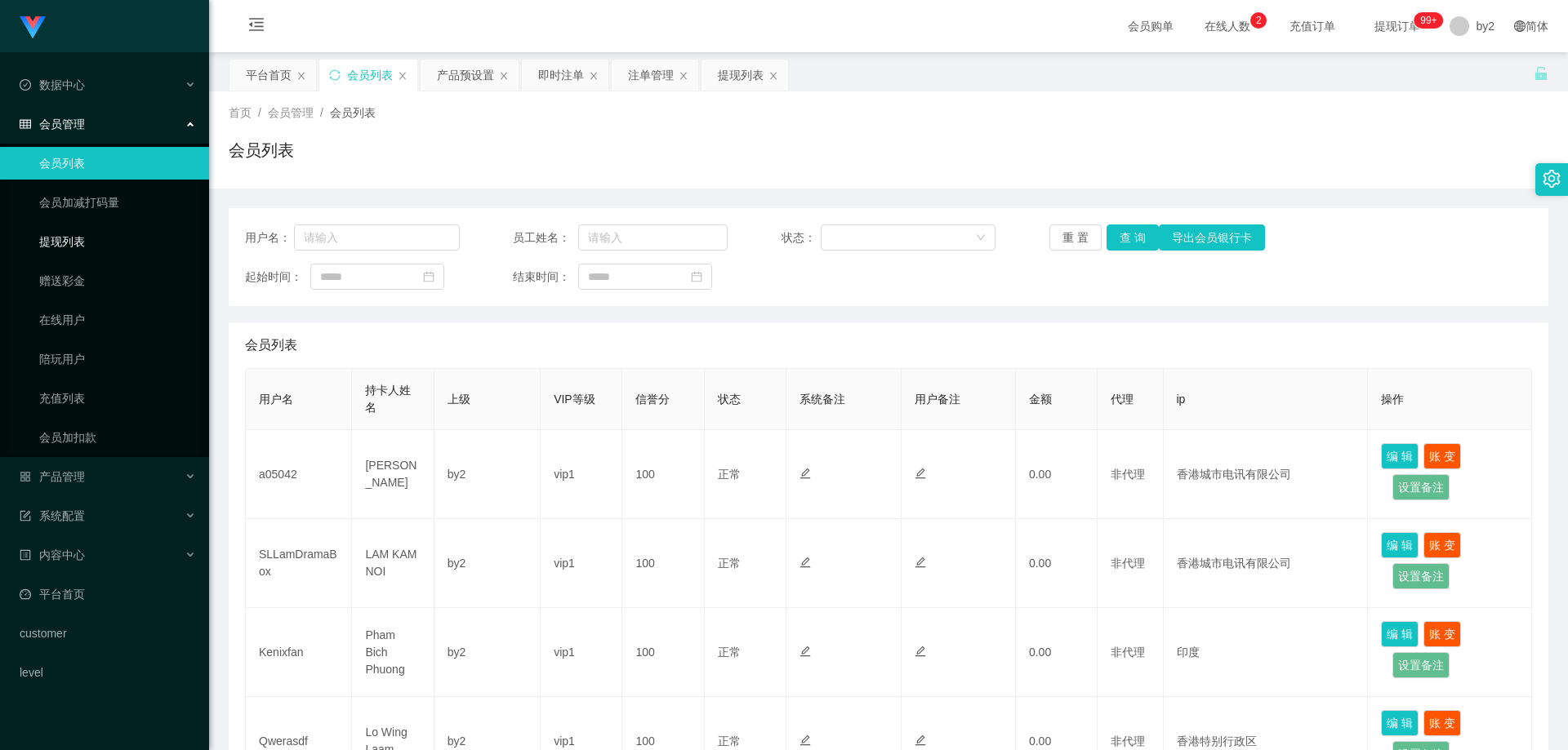
click at [82, 250] on link "提现列表" at bounding box center [118, 242] width 157 height 33
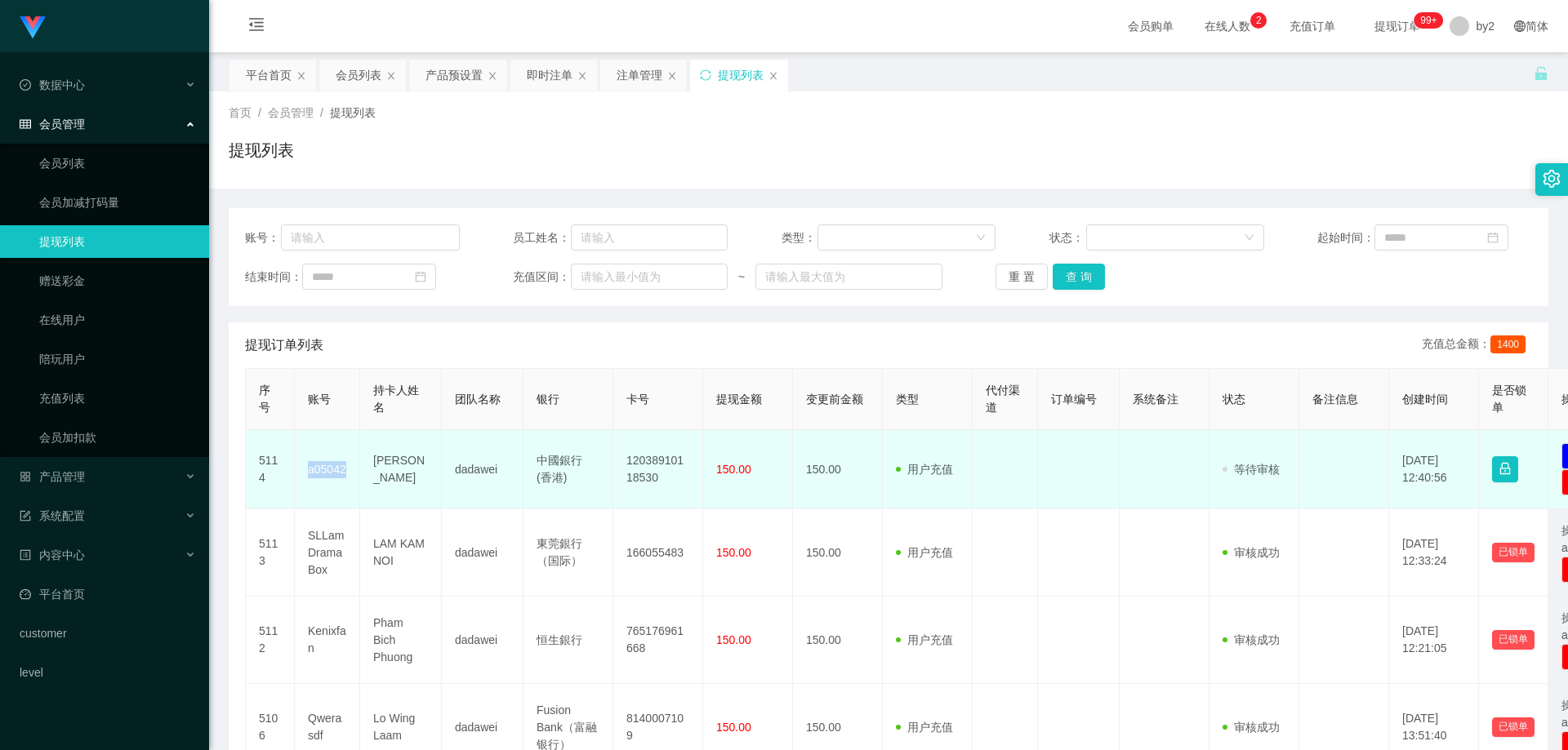
drag, startPoint x: 351, startPoint y: 483, endPoint x: 308, endPoint y: 482, distance: 43.0
click at [308, 482] on td "a05042" at bounding box center [327, 470] width 65 height 79
copy td "a05042"
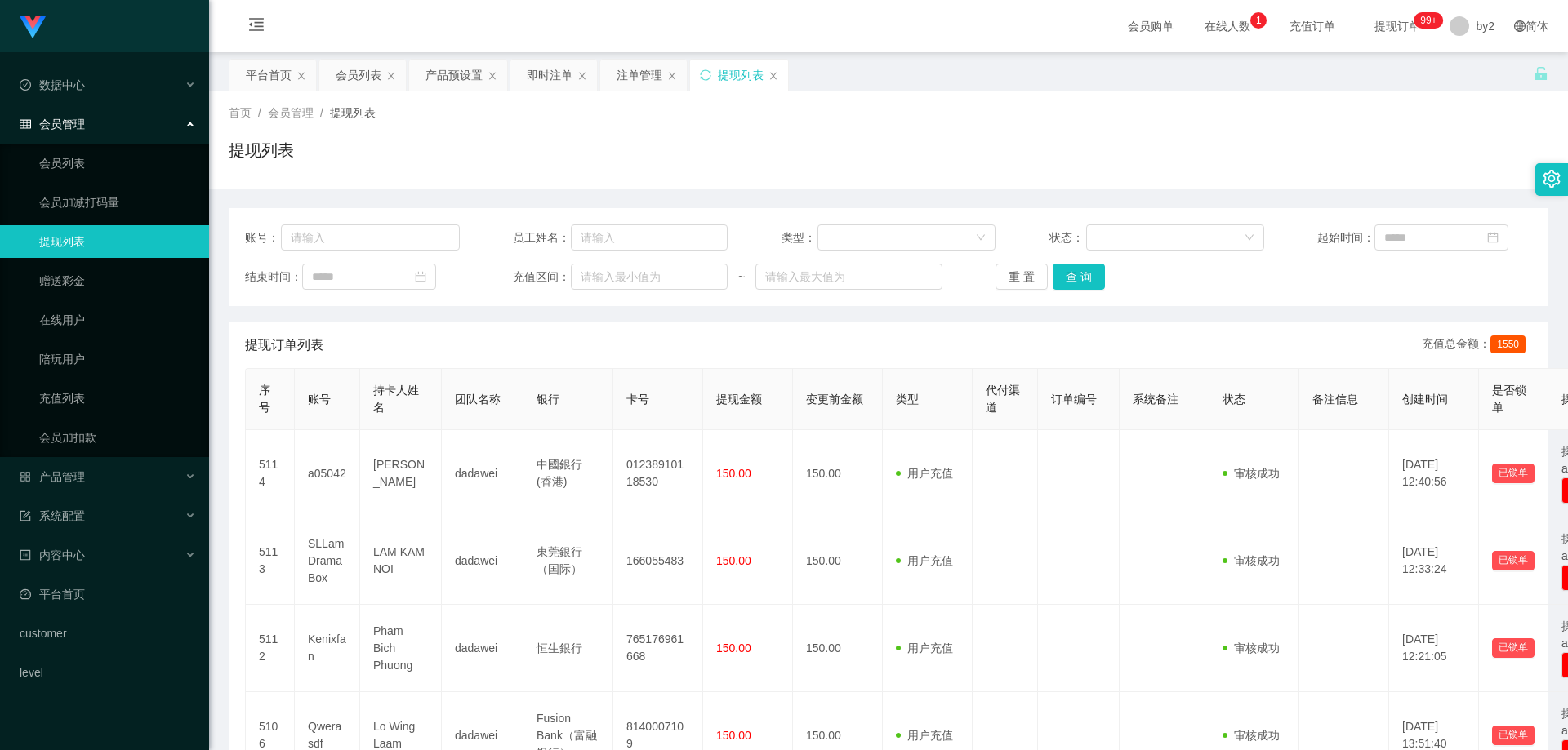
scroll to position [82, 0]
